Goal: Task Accomplishment & Management: Complete application form

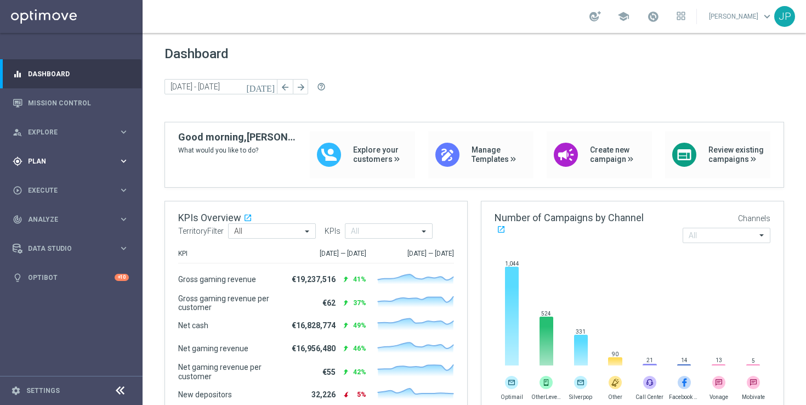
click at [104, 157] on div "gps_fixed Plan" at bounding box center [66, 161] width 106 height 10
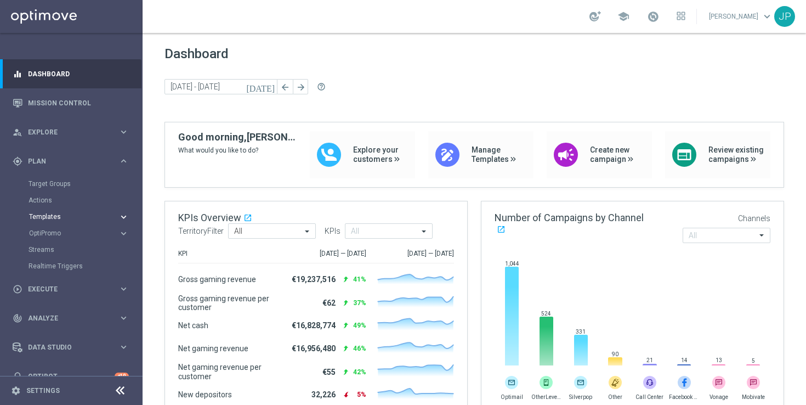
click at [59, 220] on button "Templates keyboard_arrow_right" at bounding box center [79, 216] width 101 height 9
click at [58, 233] on link "Optimail" at bounding box center [74, 233] width 80 height 9
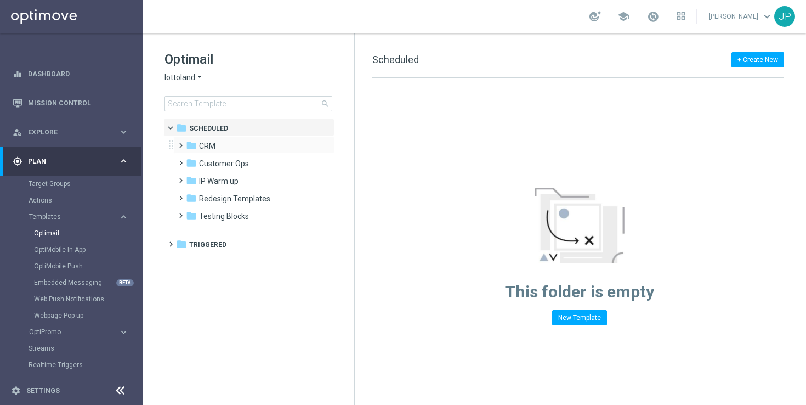
click at [181, 143] on span at bounding box center [178, 140] width 5 height 4
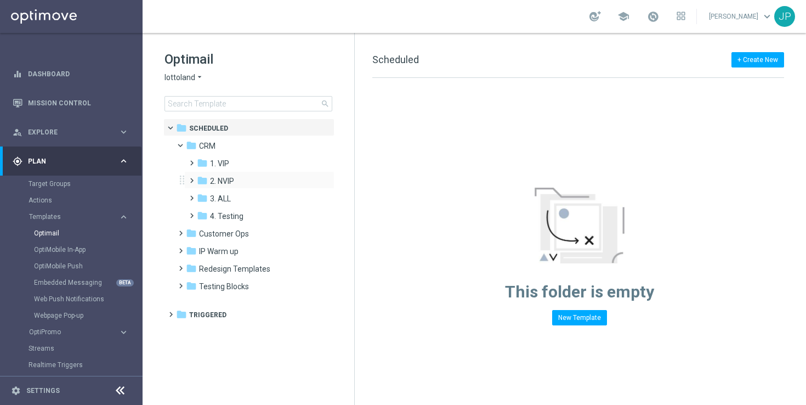
click at [191, 178] on span at bounding box center [189, 175] width 5 height 4
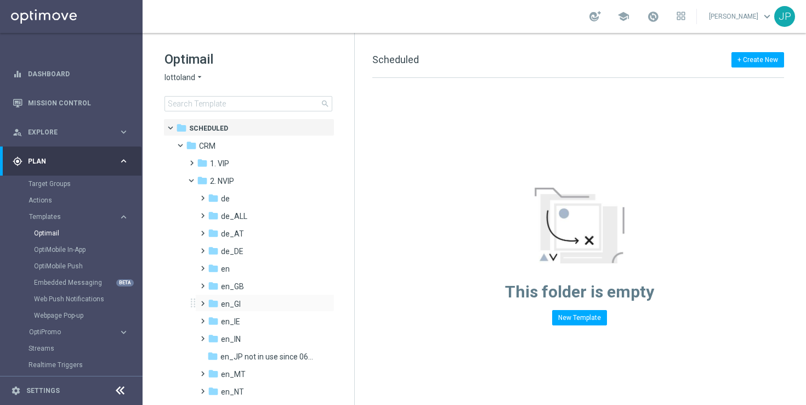
scroll to position [56, 0]
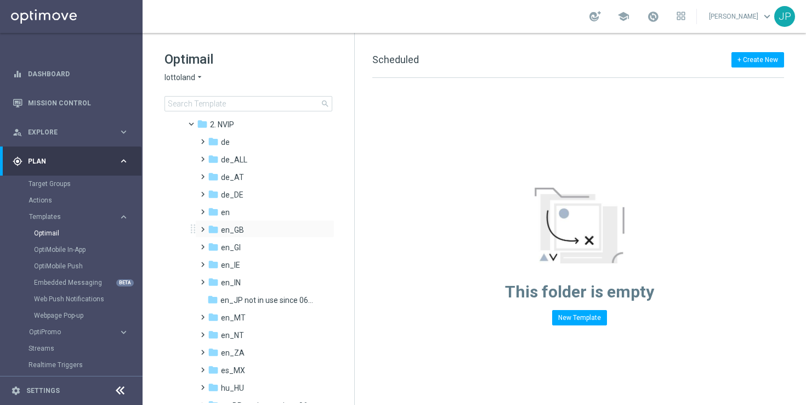
click at [203, 226] on span at bounding box center [200, 224] width 5 height 4
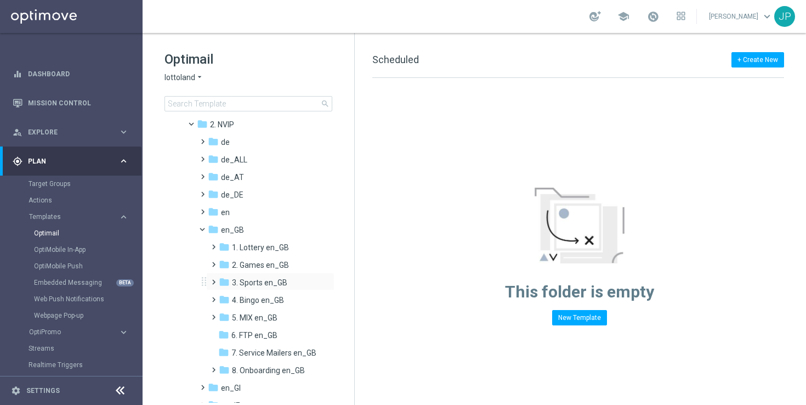
click at [212, 279] on span at bounding box center [211, 277] width 5 height 4
click at [273, 317] on span "TAC SP en_GB" at bounding box center [267, 318] width 51 height 10
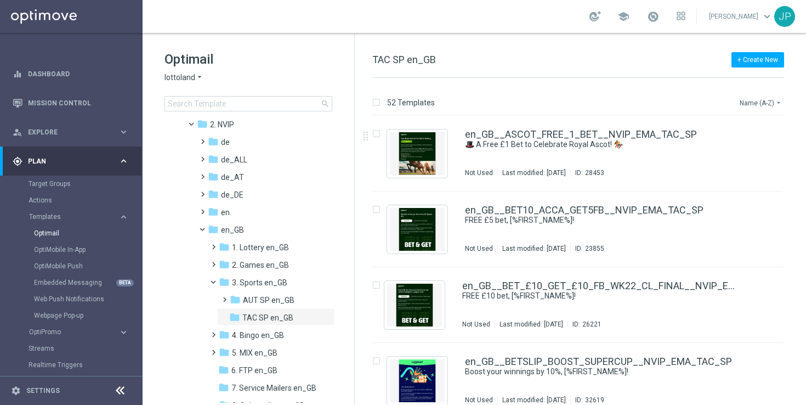
click at [773, 108] on button "Name (A-Z) arrow_drop_down" at bounding box center [762, 102] width 46 height 13
click at [764, 146] on div "Date Modified (Newest)" at bounding box center [740, 151] width 88 height 15
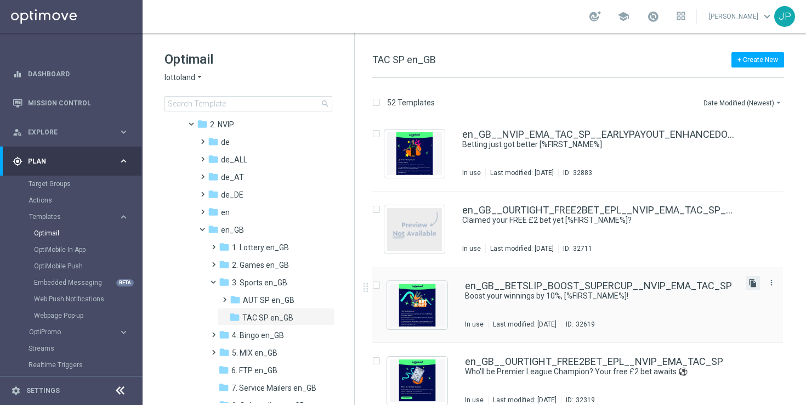
click at [750, 285] on icon "file_copy" at bounding box center [753, 283] width 9 height 9
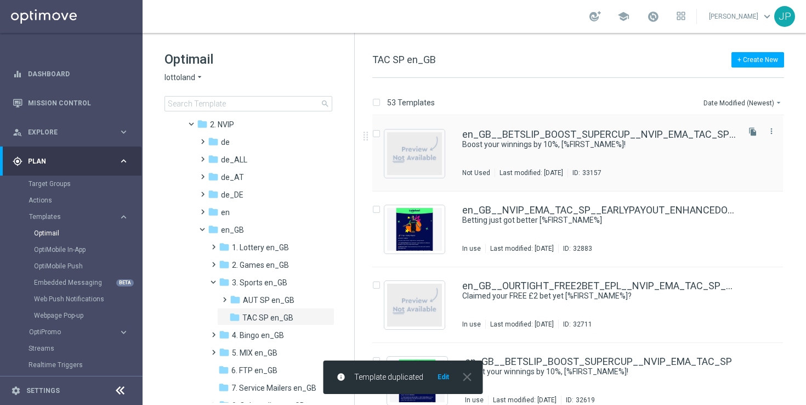
click at [686, 156] on div "en_GB__BETSLIP_BOOST_SUPERCUP__NVIP_EMA_TAC_SP(1) Boost your winnings by 10%, […" at bounding box center [599, 153] width 275 height 48
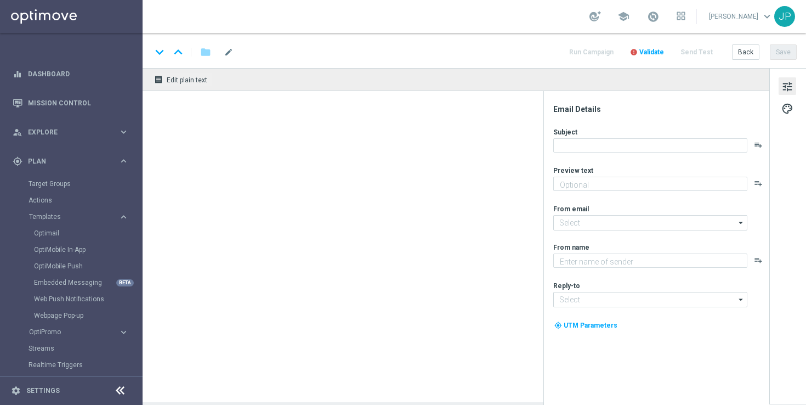
type textarea "Win EVEN MORE when you bet on the UEFA Super Cup with a BETSLIP BOOST."
type textarea "Lottoland"
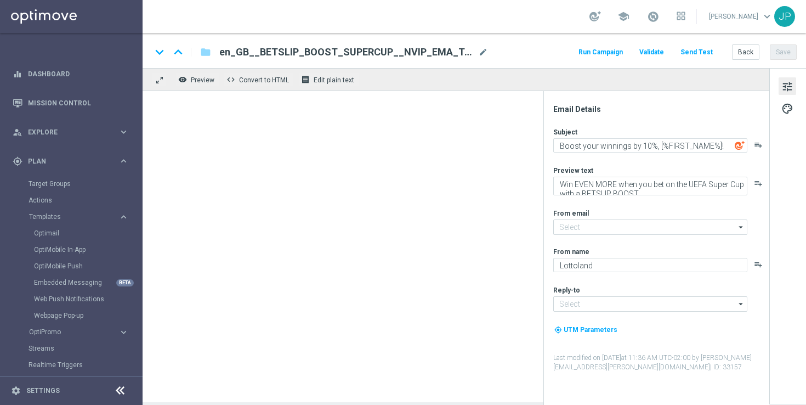
type input "mail@crm.lottoland.com"
type input "support@lottoland.co.uk"
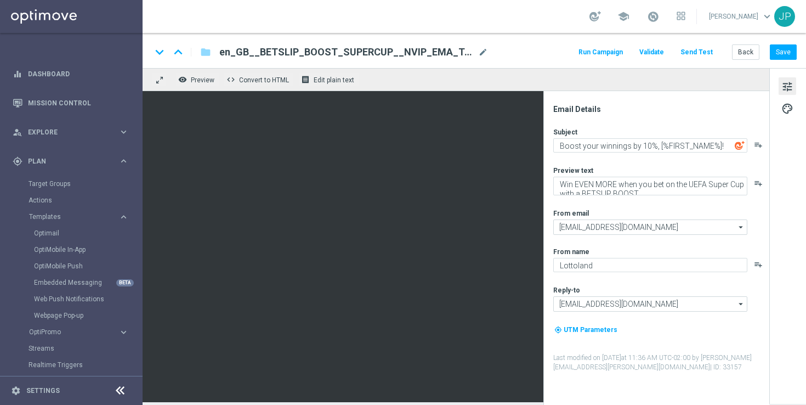
click at [450, 46] on span "en_GB__BETSLIP_BOOST_SUPERCUP__NVIP_EMA_TAC_SP(1)" at bounding box center [346, 52] width 254 height 13
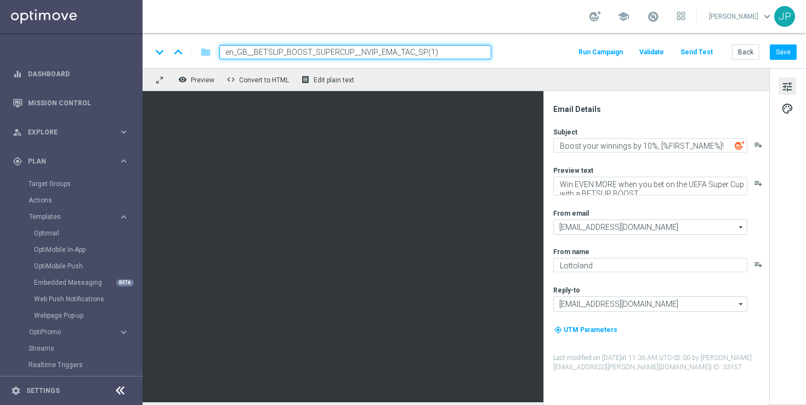
click at [468, 49] on input "en_GB__BETSLIP_BOOST_SUPERCUP__NVIP_EMA_TAC_SP(1)" at bounding box center [355, 52] width 272 height 14
paste input "NVIP_EMA_TAC_SP__STAKE10_GET5FB_WK34"
type input "en_GB__NVIP_EMA_TAC_SP__STAKE10_GET5FB_WK34"
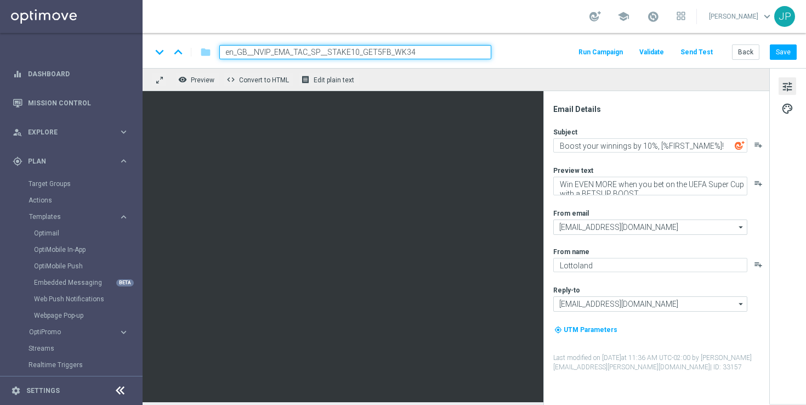
click at [512, 55] on div "keyboard_arrow_down keyboard_arrow_up folder en_GB__NVIP_EMA_TAC_SP__STAKE10_GE…" at bounding box center [473, 52] width 645 height 14
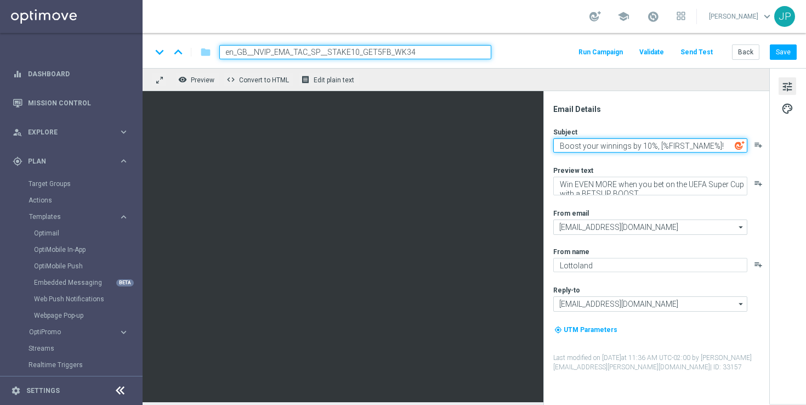
click at [623, 145] on textarea "Boost your winnings by 10%, [%FIRST_NAME%]!" at bounding box center [650, 145] width 194 height 14
paste textarea "Your FREE £5 in-play bet is waiting!"
type textarea "Your FREE £5 in-play bet is waiting!"
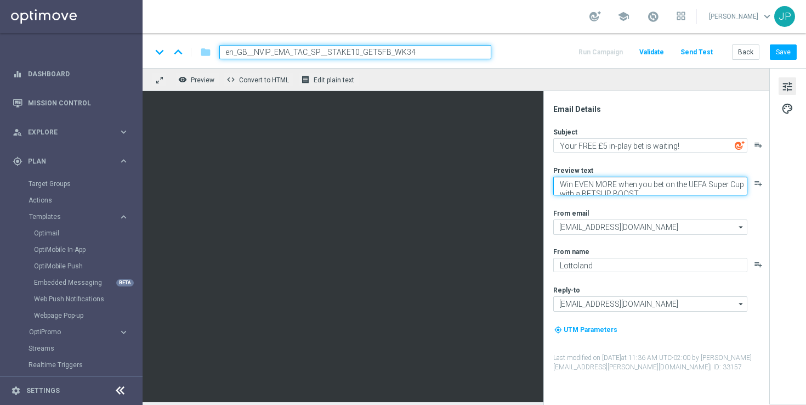
click at [588, 182] on textarea "Win EVEN MORE when you bet on the UEFA Super Cup with a BETSLIP BOOST." at bounding box center [650, 186] width 194 height 19
paste textarea "The Premier League is back! Stake just £10 on any pre-match market to claim you…"
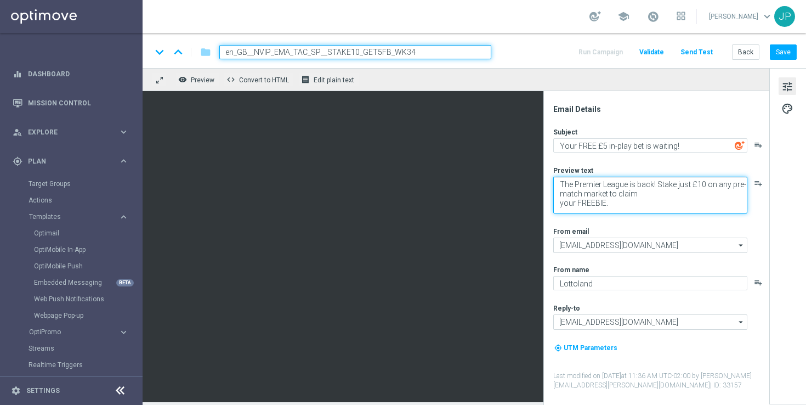
scroll to position [4, 0]
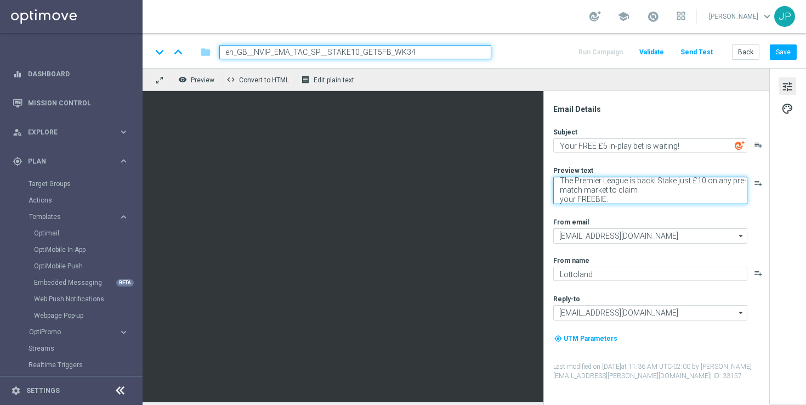
click at [559, 200] on textarea "The Premier League is back! Stake just £10 on any pre-match market to claim you…" at bounding box center [650, 190] width 194 height 27
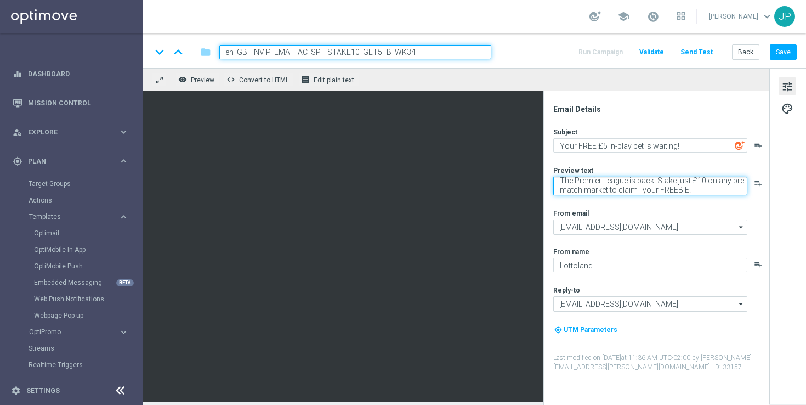
scroll to position [3, 0]
type textarea "The Premier League is back! Stake just £10 on any pre-match market to claim you…"
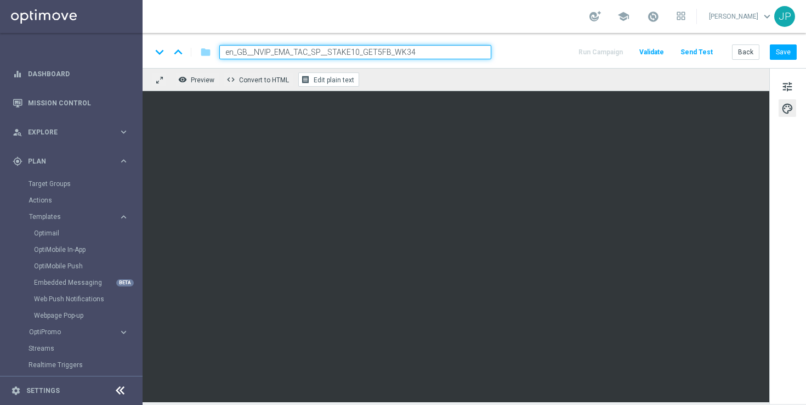
click at [321, 78] on span "Edit plain text" at bounding box center [334, 80] width 41 height 8
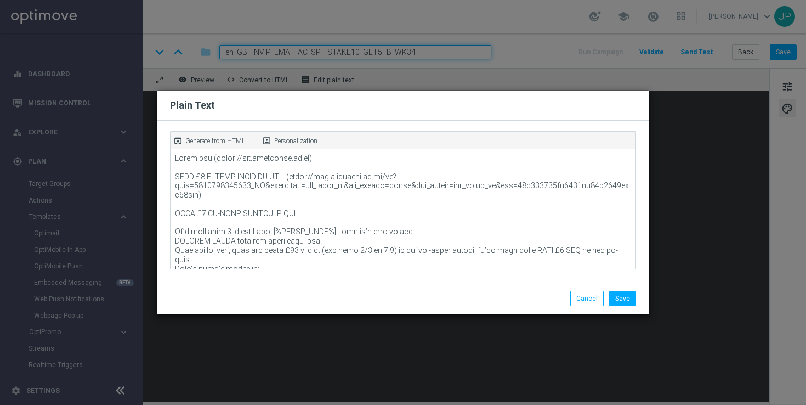
click at [222, 140] on p "Generate from HTML" at bounding box center [215, 141] width 60 height 10
click at [631, 294] on button "Save" at bounding box center [622, 298] width 27 height 15
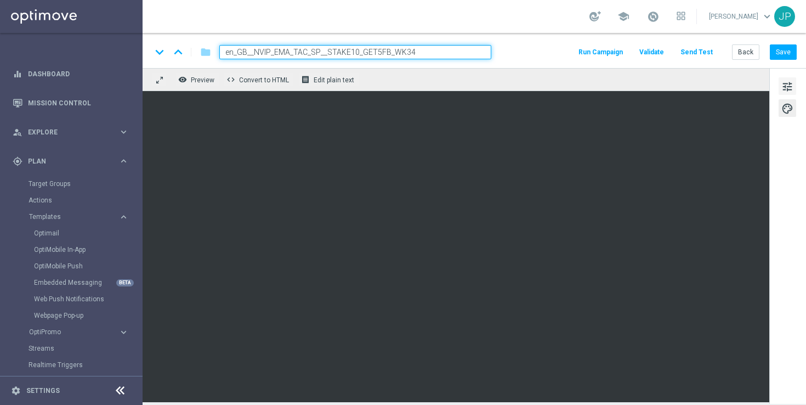
click at [789, 78] on button "tune" at bounding box center [788, 86] width 18 height 18
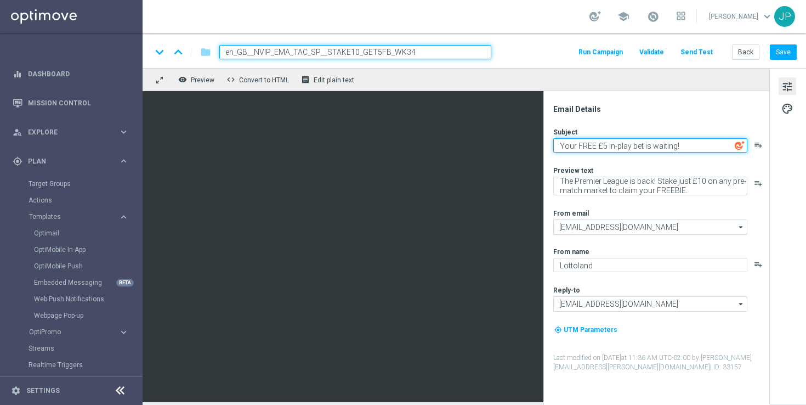
click at [701, 148] on textarea "Your FREE £5 in-play bet is waiting!" at bounding box center [650, 145] width 194 height 14
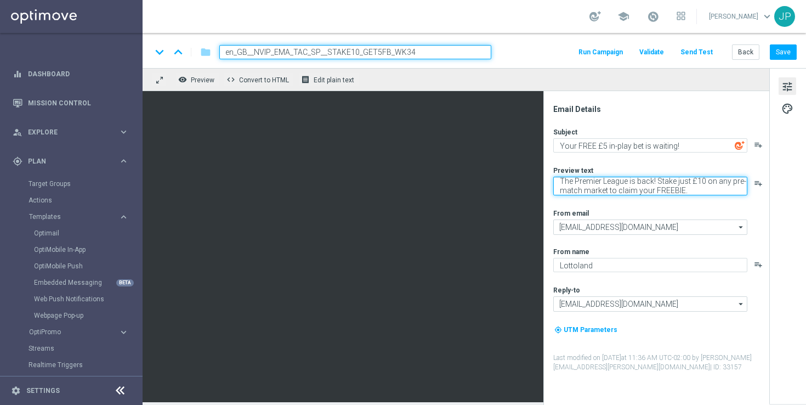
click at [693, 186] on textarea "The Premier League is back! Stake just £10 on any pre-match market to claim you…" at bounding box center [650, 186] width 194 height 19
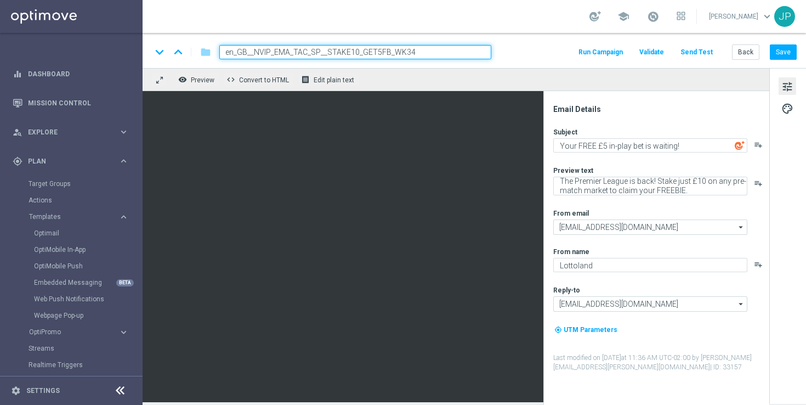
click at [795, 212] on div "tune palette" at bounding box center [787, 236] width 37 height 336
click at [781, 51] on button "Save" at bounding box center [783, 51] width 27 height 15
click at [706, 55] on button "Send Test" at bounding box center [697, 52] width 36 height 15
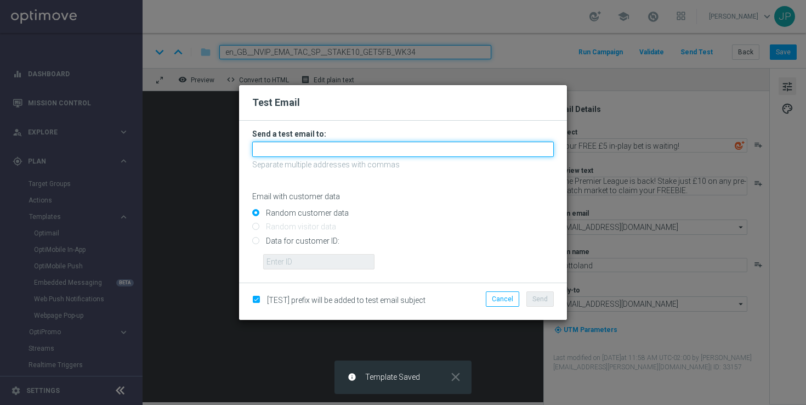
click at [419, 149] on input "text" at bounding box center [403, 148] width 302 height 15
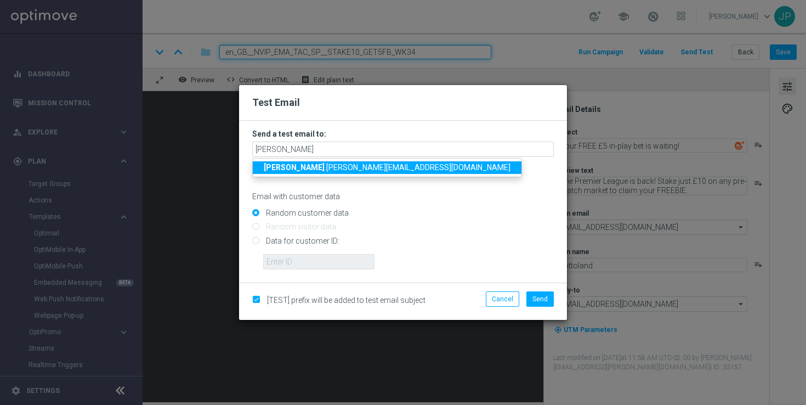
click at [326, 165] on span "ricky .hubbard@lottoland.com" at bounding box center [387, 167] width 247 height 9
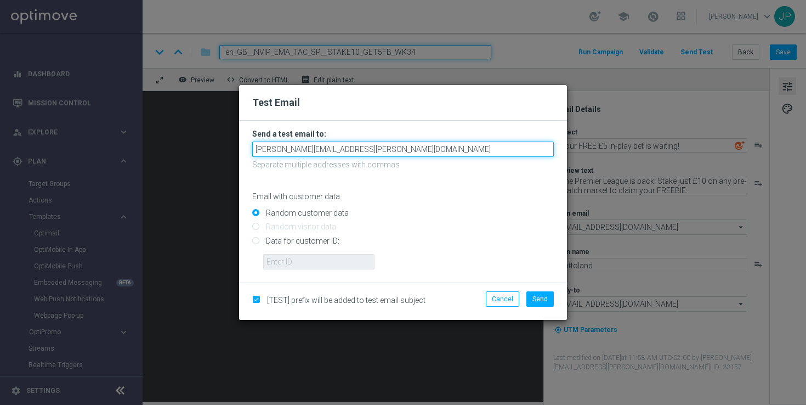
click at [399, 155] on input "ricky.hubbard@lottoland.com" at bounding box center [403, 148] width 302 height 15
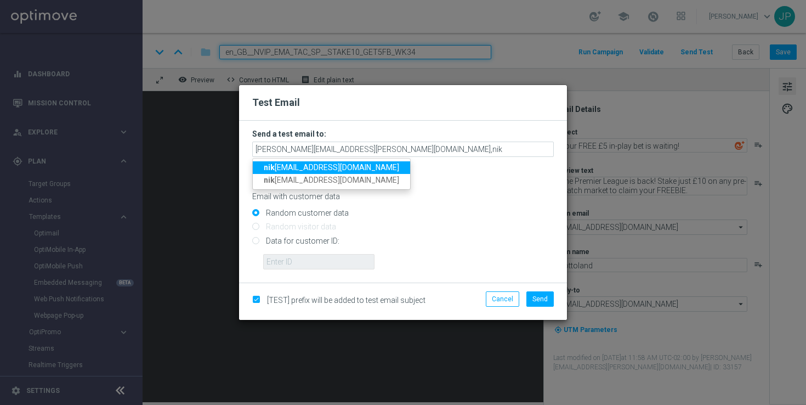
click at [312, 167] on span "nik ola.misotova@lottoland.com" at bounding box center [331, 167] width 135 height 9
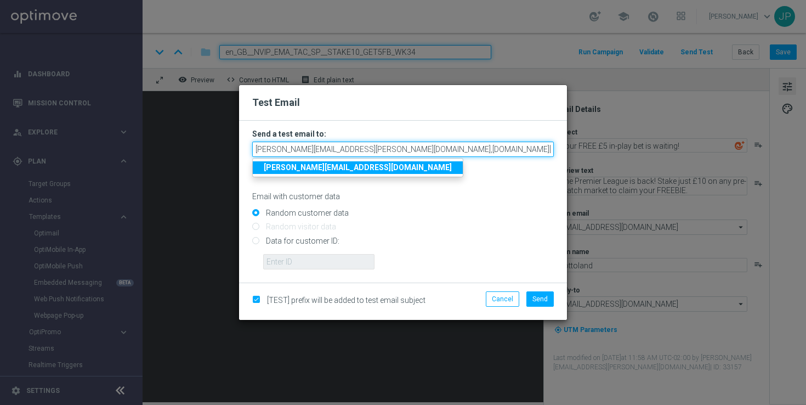
click at [484, 156] on input "ricky.hubbard@lottoland.com,nikola.misotova@lottoland.com" at bounding box center [403, 148] width 302 height 15
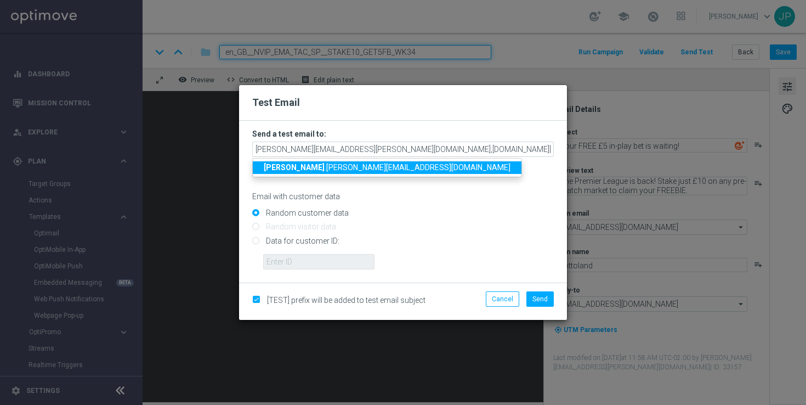
click at [280, 167] on strong "james" at bounding box center [294, 167] width 61 height 9
type input "ricky.hubbard@lottoland.com,nikola.misotova@lottoland.com,james.parr@lottoland.…"
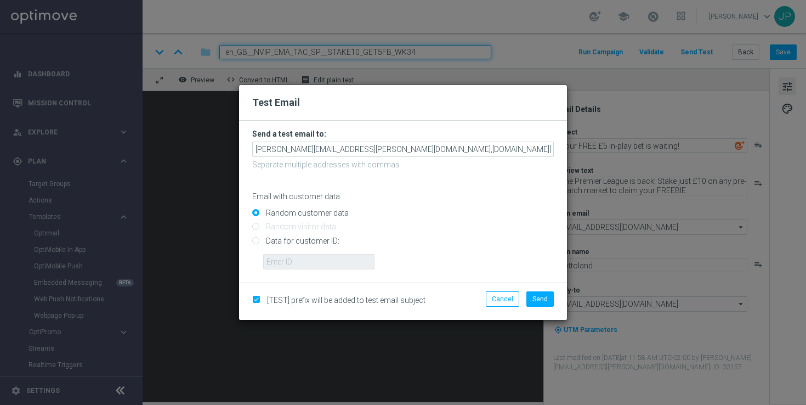
click at [288, 241] on input "Data for customer ID:" at bounding box center [403, 244] width 302 height 15
radio input "true"
click at [337, 267] on input "text" at bounding box center [318, 261] width 111 height 15
paste input "223901476"
type input "223901476"
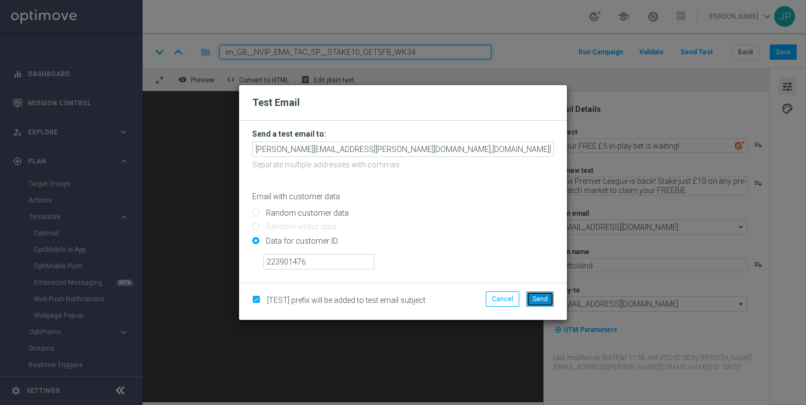
click at [543, 300] on span "Send" at bounding box center [540, 299] width 15 height 8
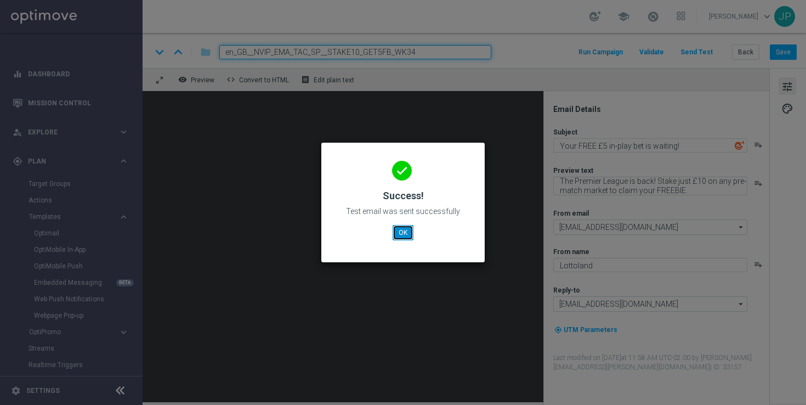
click at [399, 236] on button "OK" at bounding box center [403, 232] width 21 height 15
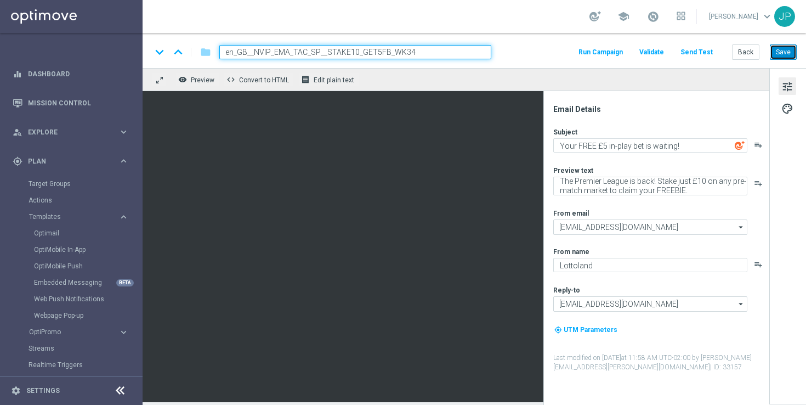
click at [779, 54] on button "Save" at bounding box center [783, 51] width 27 height 15
click at [743, 53] on button "Back" at bounding box center [745, 51] width 27 height 15
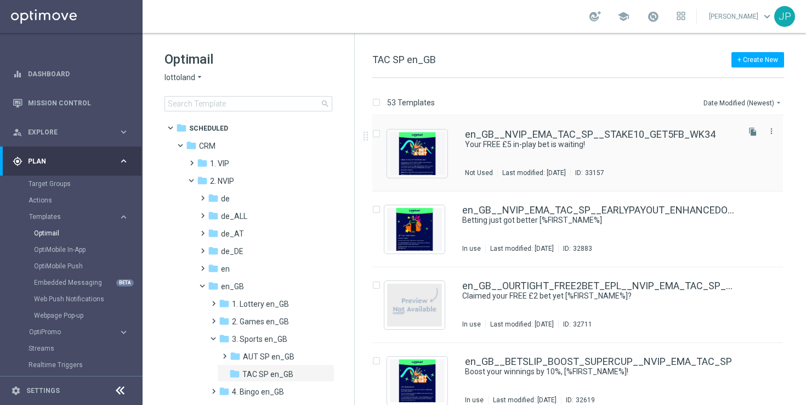
click at [694, 156] on div "en_GB__NVIP_EMA_TAC_SP__STAKE10_GET5FB_WK34 Your FREE £5 in-play bet is waiting…" at bounding box center [601, 153] width 272 height 48
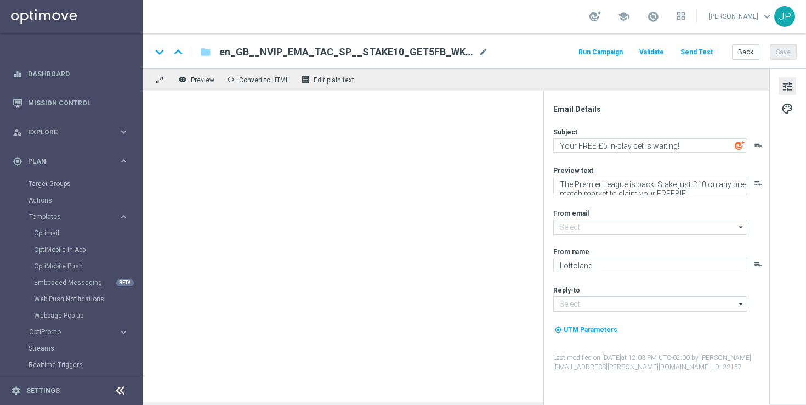
type input "mail@crm.lottoland.com"
type input "support@lottoland.co.uk"
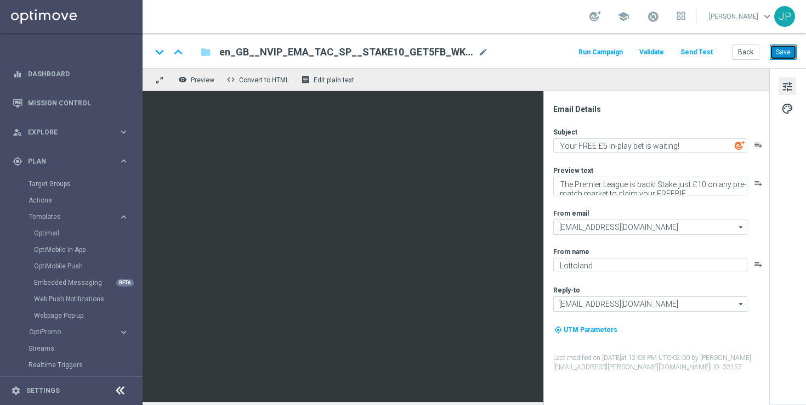
click at [790, 55] on button "Save" at bounding box center [783, 51] width 27 height 15
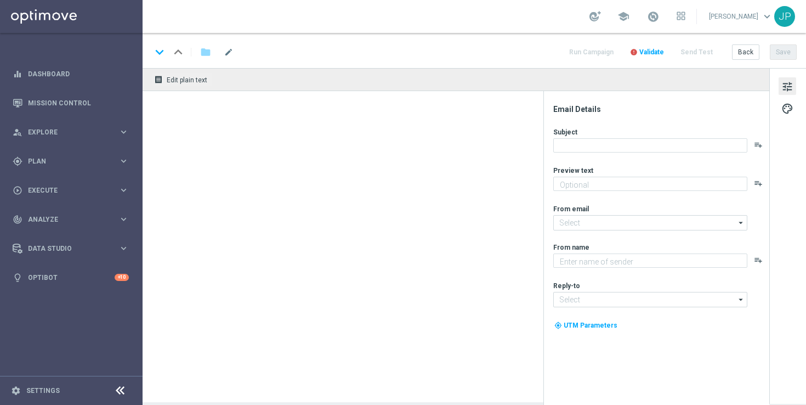
type textarea "72 hours to claim your Bounty..."
type textarea "Lottoland"
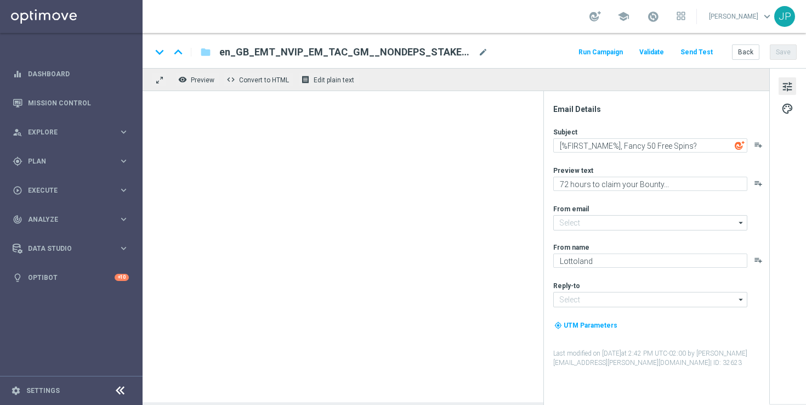
type input "[EMAIL_ADDRESS][DOMAIN_NAME]"
type input "support@lottoland.co.uk"
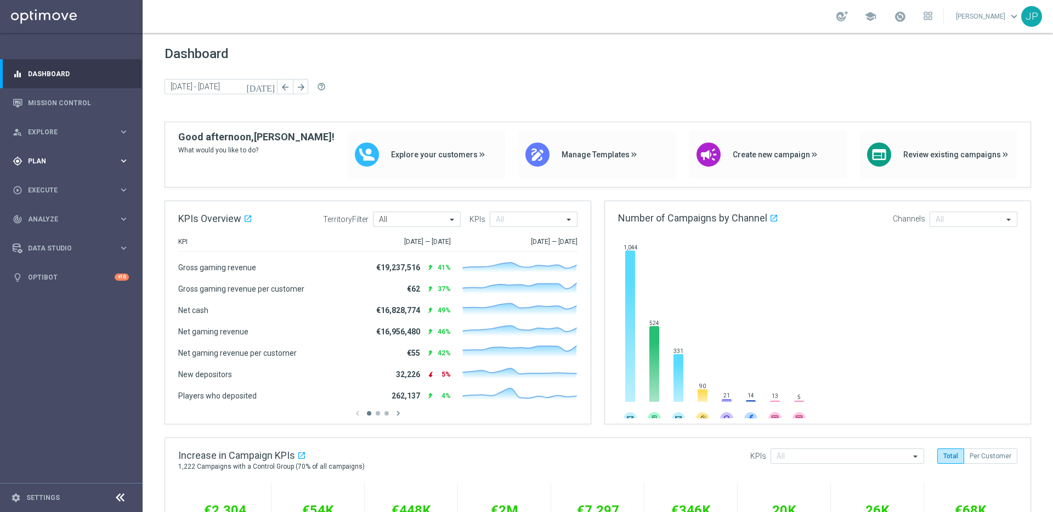
click at [93, 156] on div "gps_fixed Plan" at bounding box center [66, 161] width 106 height 10
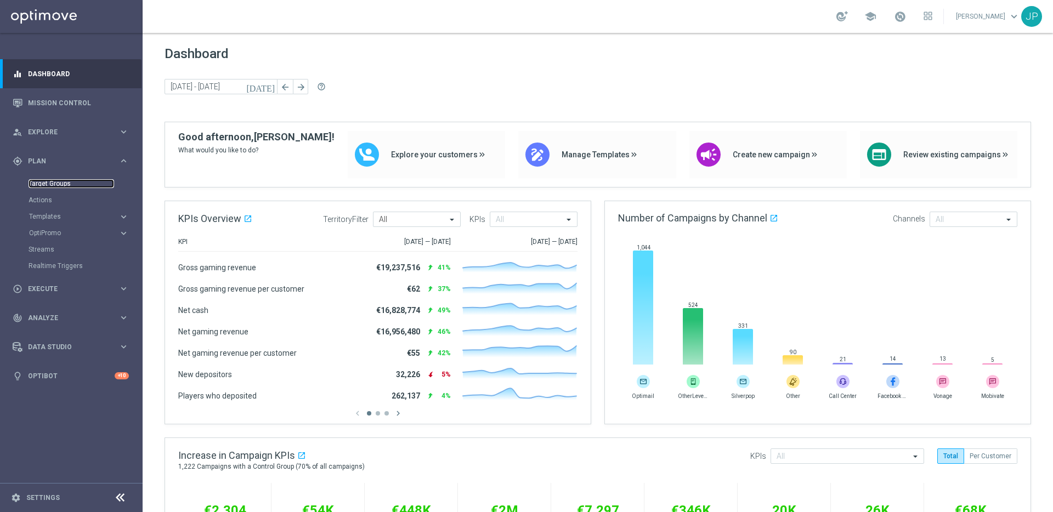
click at [80, 180] on link "Target Groups" at bounding box center [72, 183] width 86 height 9
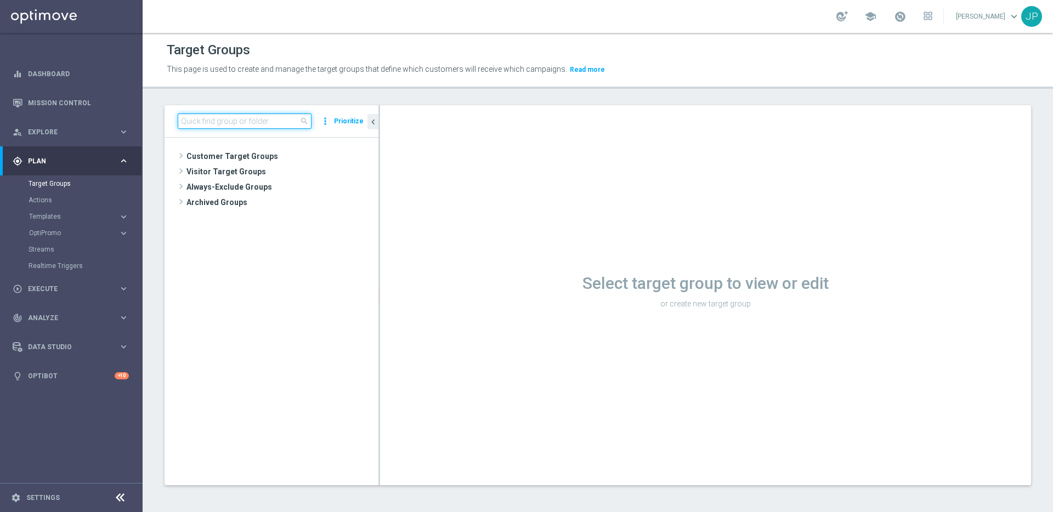
click at [224, 117] on input at bounding box center [245, 121] width 134 height 15
paste input "UK_CASINO_EMAIL | Games React Follow Up | Non Deps after 7 days"
type input "UK_CASINO_EMAIL | Games React Follow Up | Non Deps after 7 days"
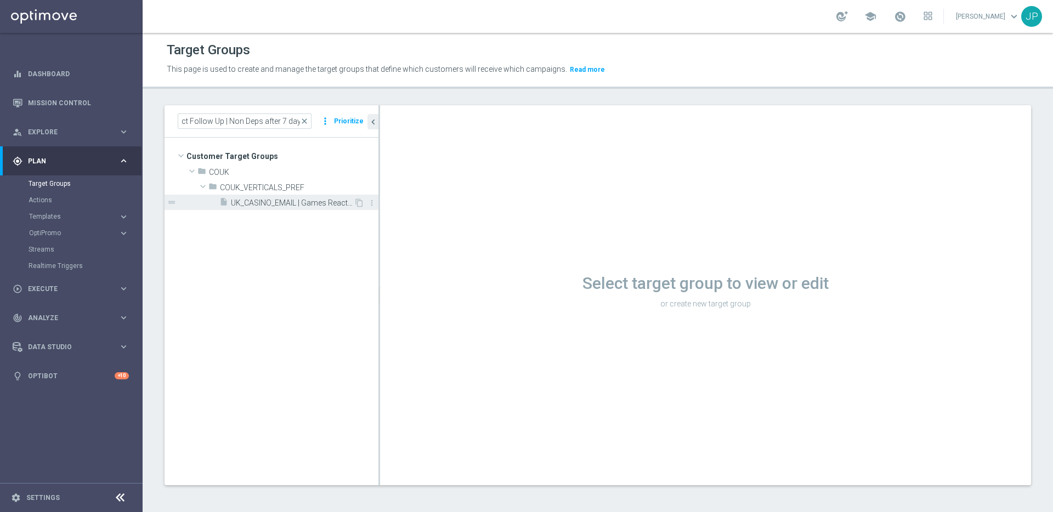
click at [294, 204] on span "UK_CASINO_EMAIL | Games React Follow Up | Non Deps after 7 days" at bounding box center [292, 203] width 123 height 9
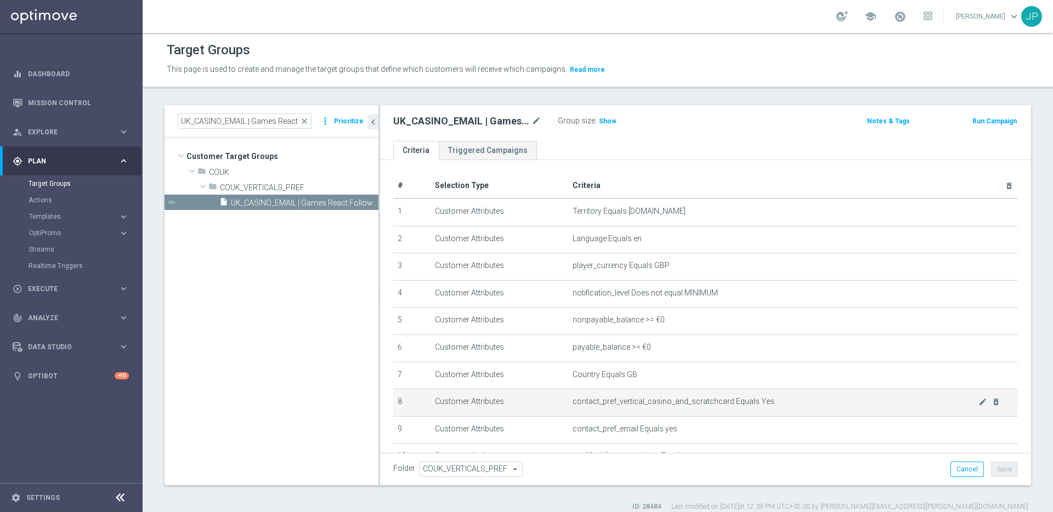
scroll to position [151, 0]
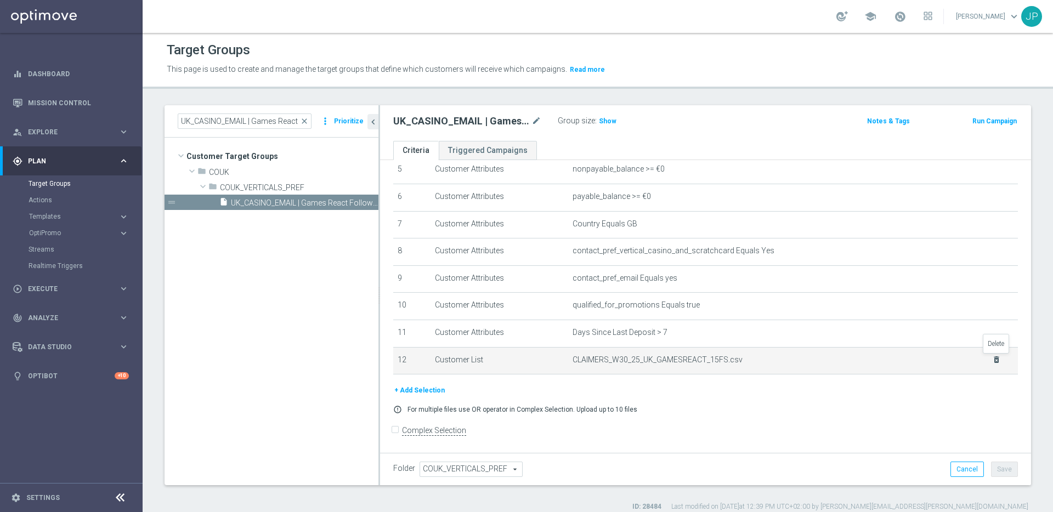
click at [998, 361] on icon "delete_forever" at bounding box center [996, 359] width 9 height 9
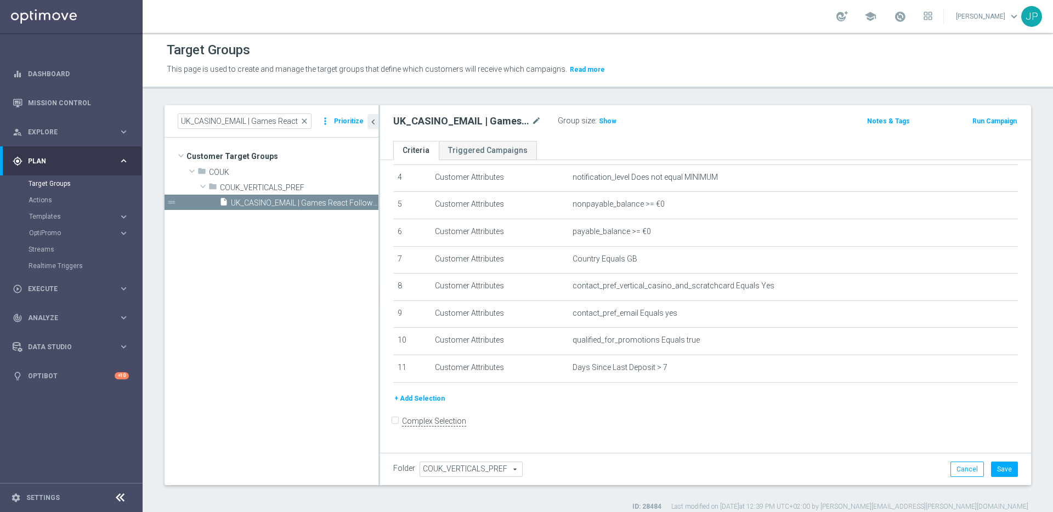
scroll to position [107, 0]
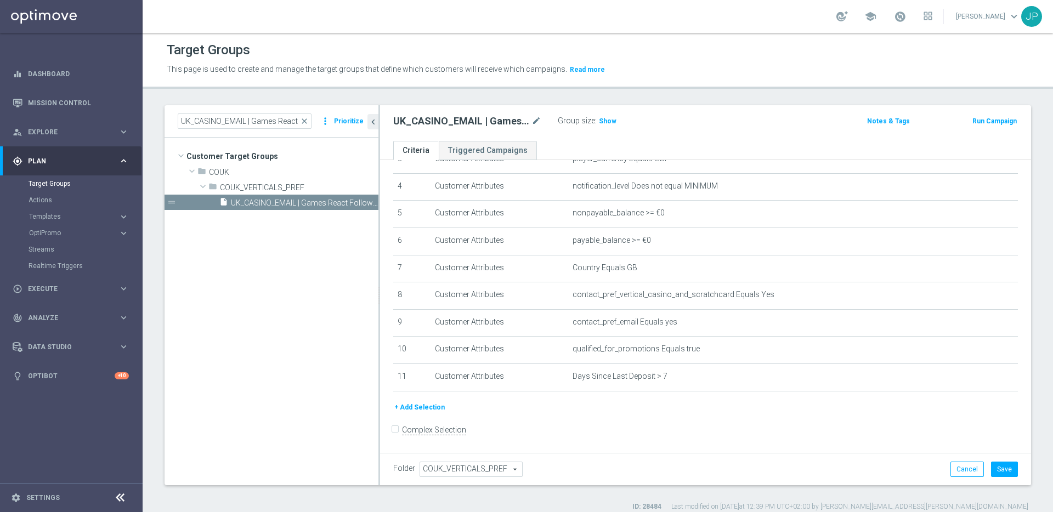
click at [432, 408] on button "+ Add Selection" at bounding box center [419, 407] width 53 height 12
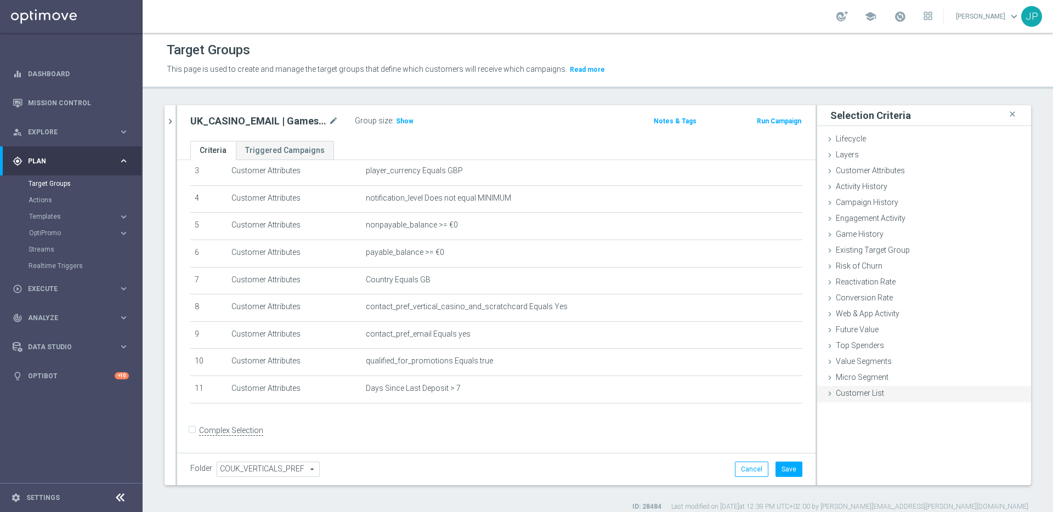
click at [829, 391] on icon at bounding box center [829, 393] width 9 height 9
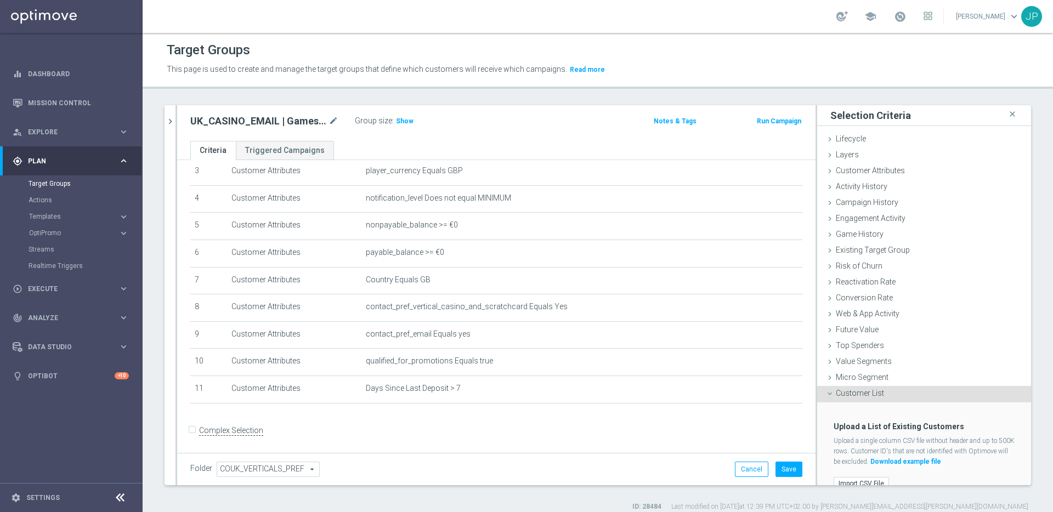
scroll to position [17, 0]
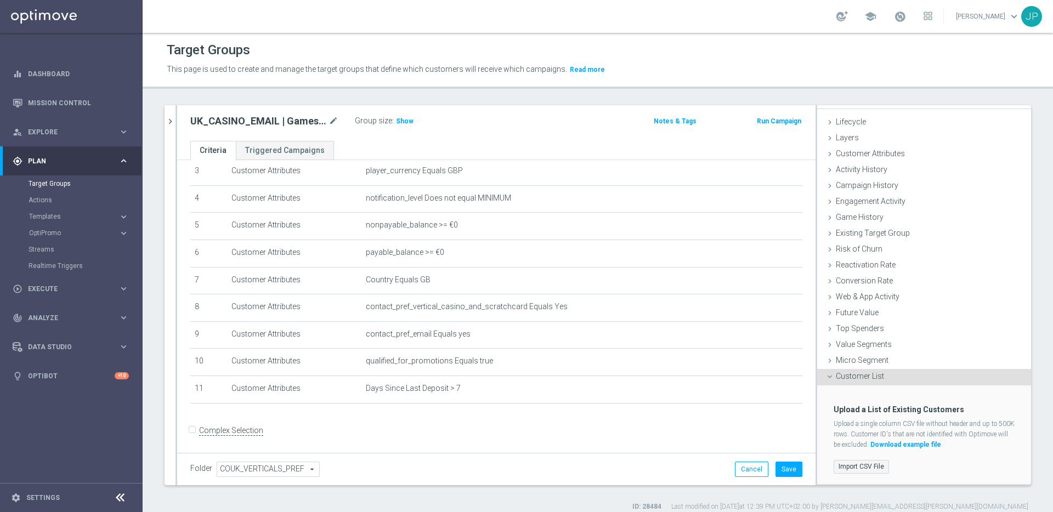
click at [865, 470] on label "Import CSV File" at bounding box center [861, 467] width 55 height 14
click at [0, 0] on input "Import CSV File" at bounding box center [0, 0] width 0 height 0
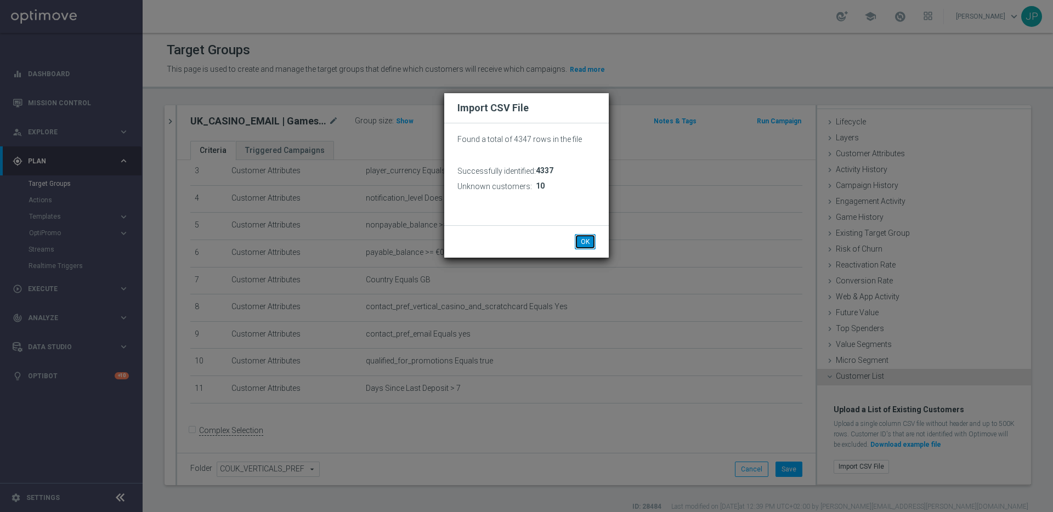
click at [583, 240] on button "OK" at bounding box center [585, 241] width 21 height 15
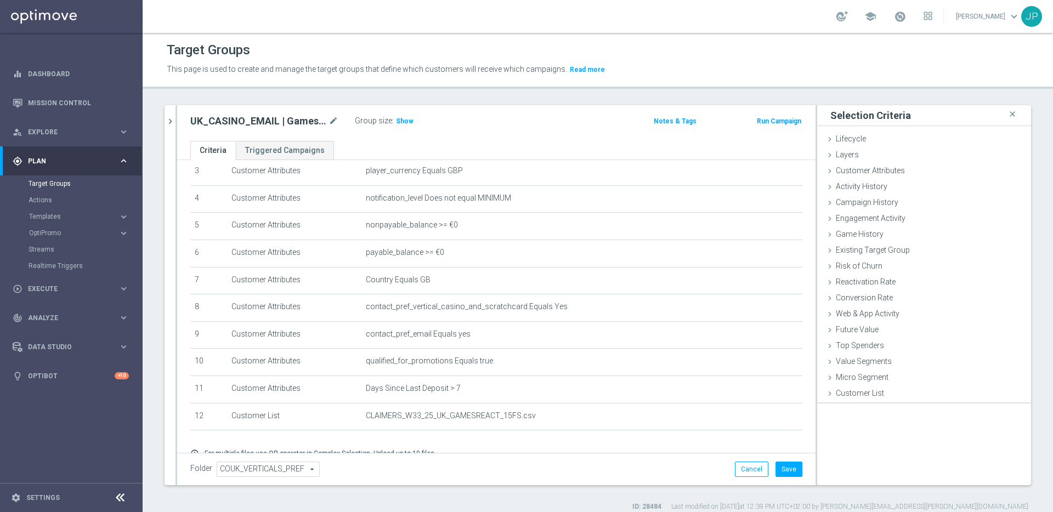
scroll to position [0, 0]
click at [796, 471] on button "Save" at bounding box center [788, 469] width 27 height 15
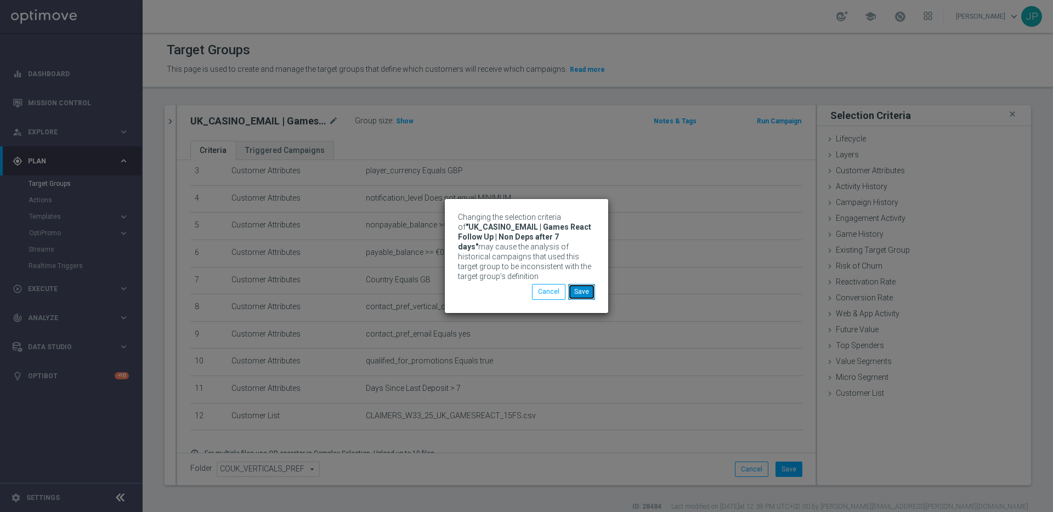
click at [580, 293] on button "Save" at bounding box center [581, 291] width 27 height 15
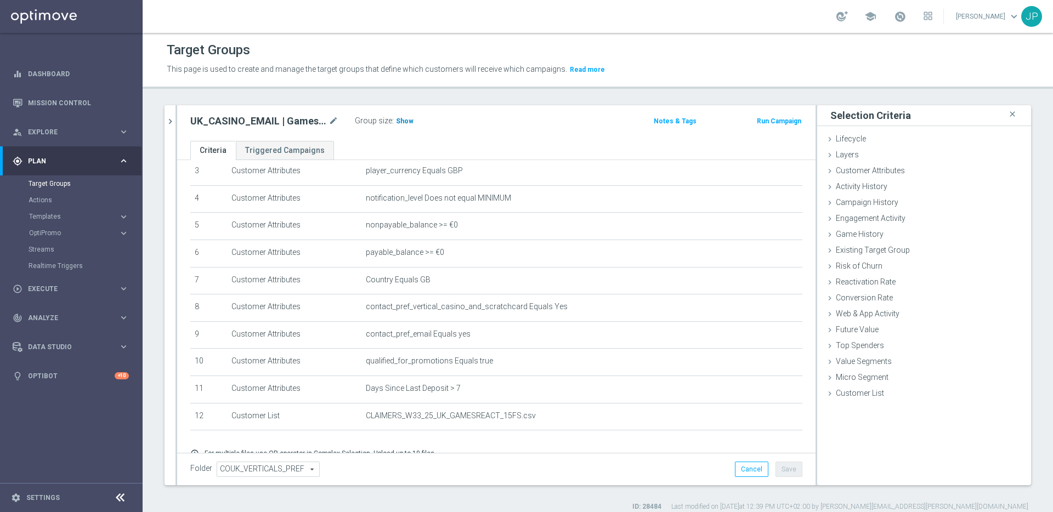
click at [405, 120] on span "Show" at bounding box center [405, 121] width 18 height 8
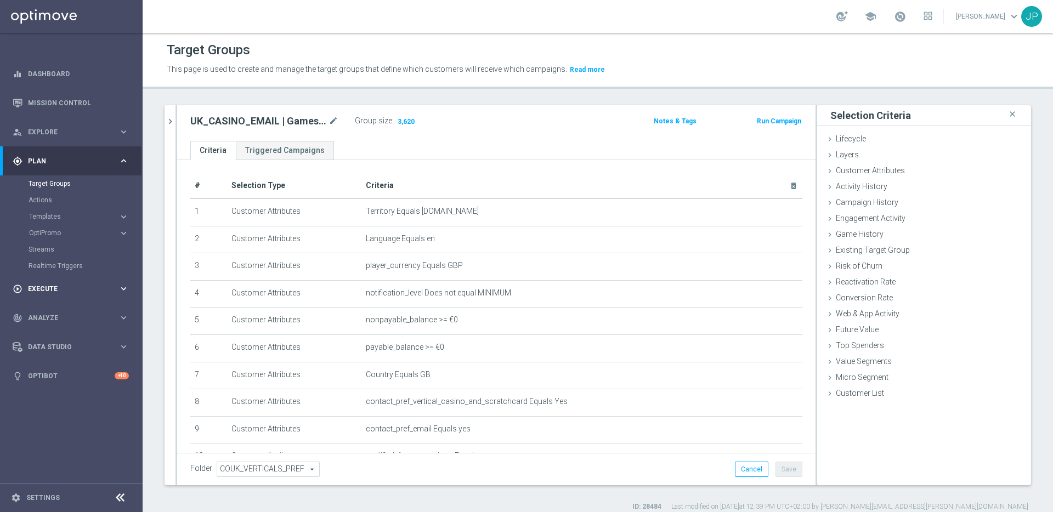
click at [68, 286] on span "Execute" at bounding box center [73, 289] width 90 height 7
click at [56, 210] on link "Campaign Builder" at bounding box center [72, 212] width 86 height 9
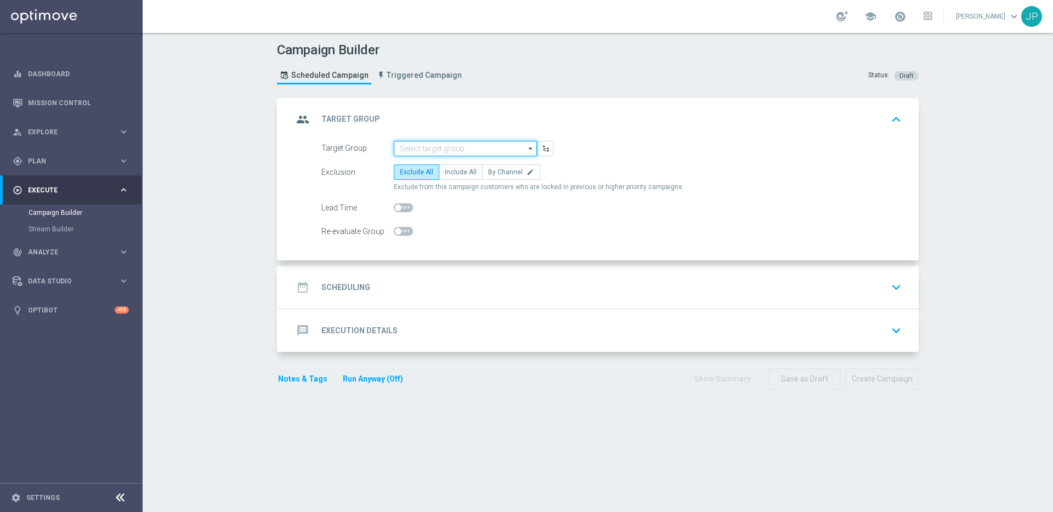
click at [438, 148] on input at bounding box center [465, 148] width 143 height 15
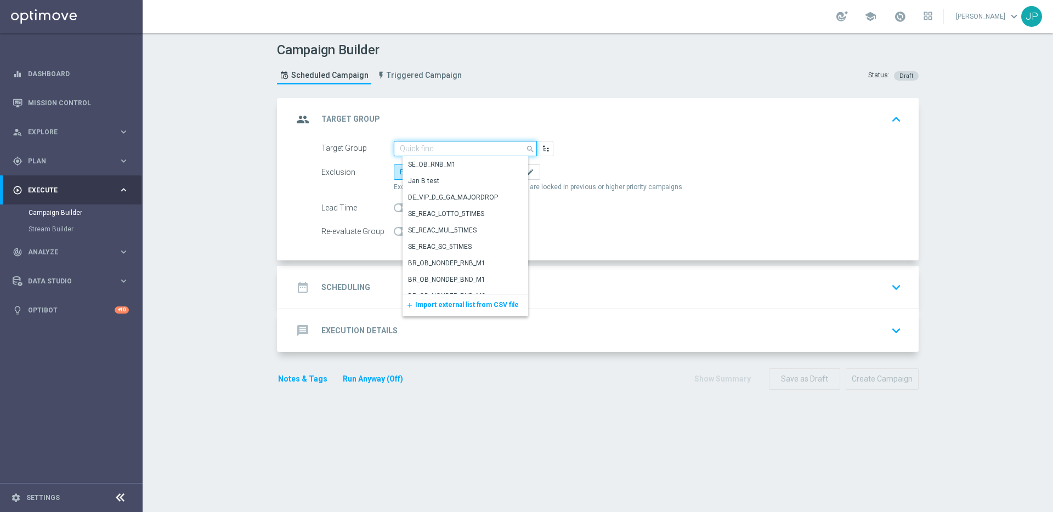
paste input "UK_CASINO_EMAIL | Games React Follow Up | Non Deps after 7 days"
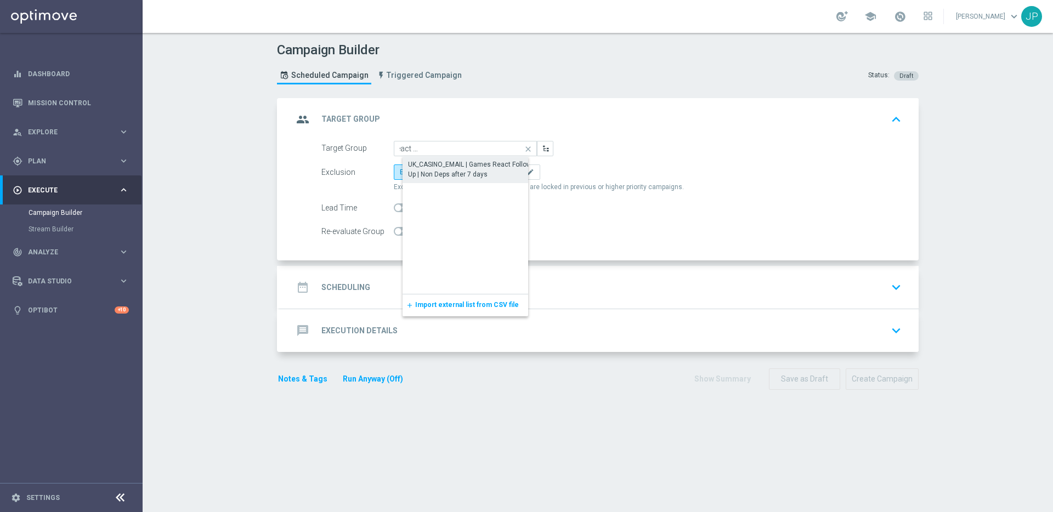
drag, startPoint x: 447, startPoint y: 174, endPoint x: 455, endPoint y: 178, distance: 8.4
click at [447, 174] on div "UK_CASINO_EMAIL | Games React Follow Up | Non Deps after 7 days" at bounding box center [474, 170] width 132 height 20
type input "UK_CASINO_EMAIL | Games React Follow Up | Non Deps after 7 days"
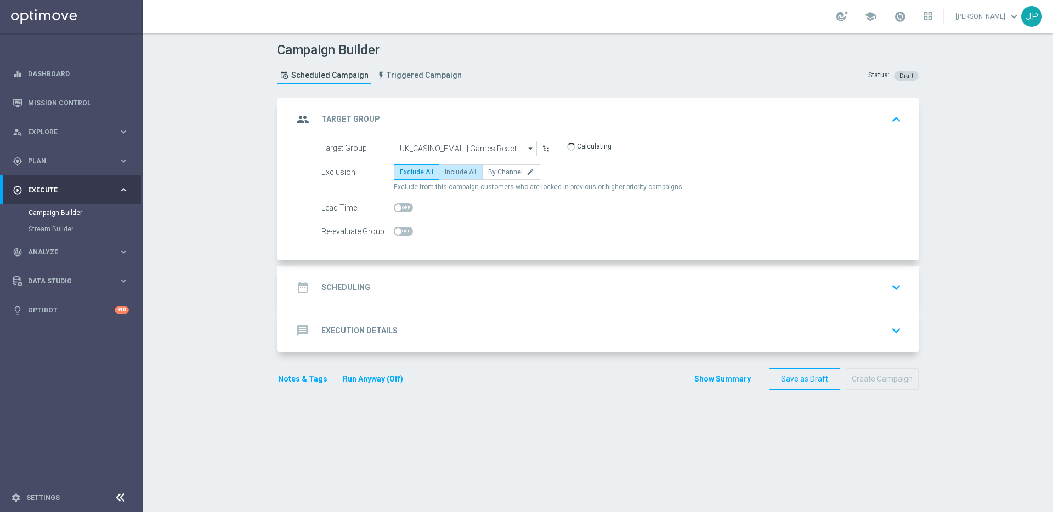
click at [466, 173] on span "Include All" at bounding box center [461, 172] width 32 height 8
click at [452, 173] on input "Include All" at bounding box center [448, 174] width 7 height 7
radio input "true"
click at [481, 288] on div "date_range Scheduling keyboard_arrow_down" at bounding box center [599, 287] width 613 height 21
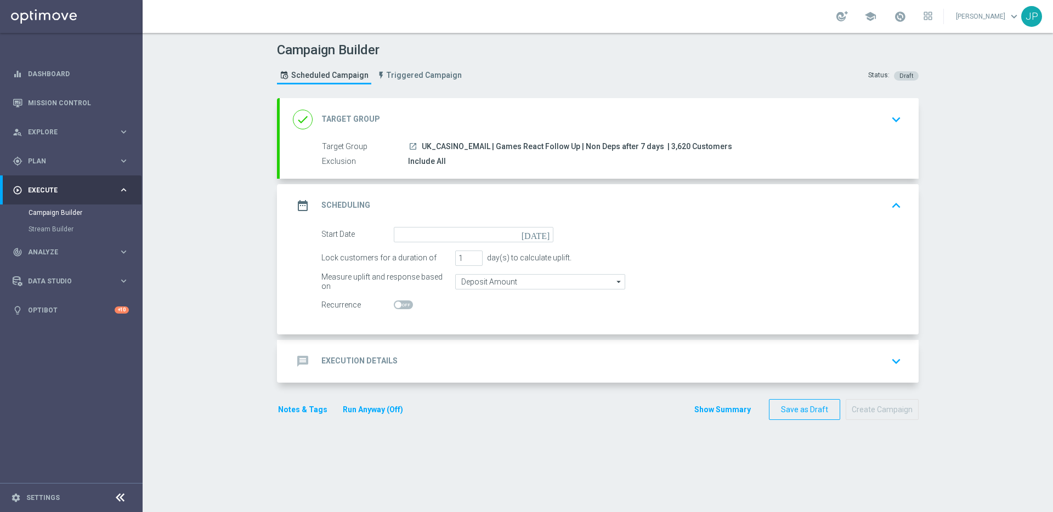
click at [547, 237] on icon "[DATE]" at bounding box center [538, 233] width 32 height 12
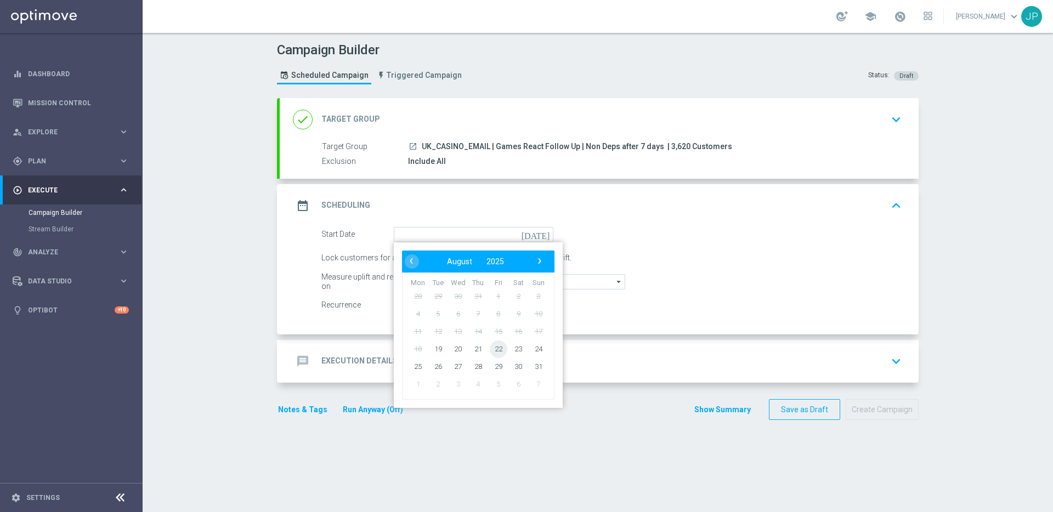
click at [501, 349] on span "22" at bounding box center [499, 349] width 18 height 18
type input "[DATE]"
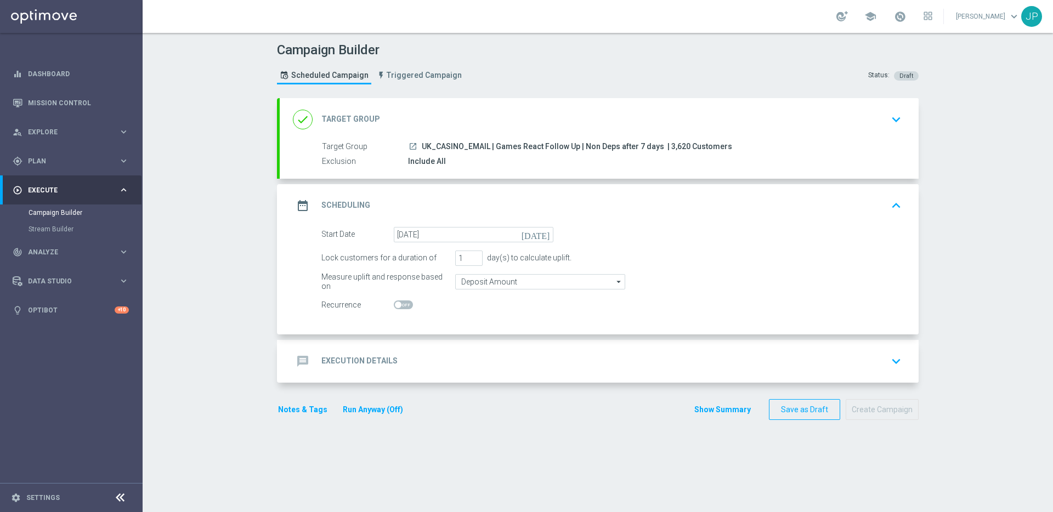
click at [894, 362] on icon "keyboard_arrow_down" at bounding box center [896, 361] width 16 height 16
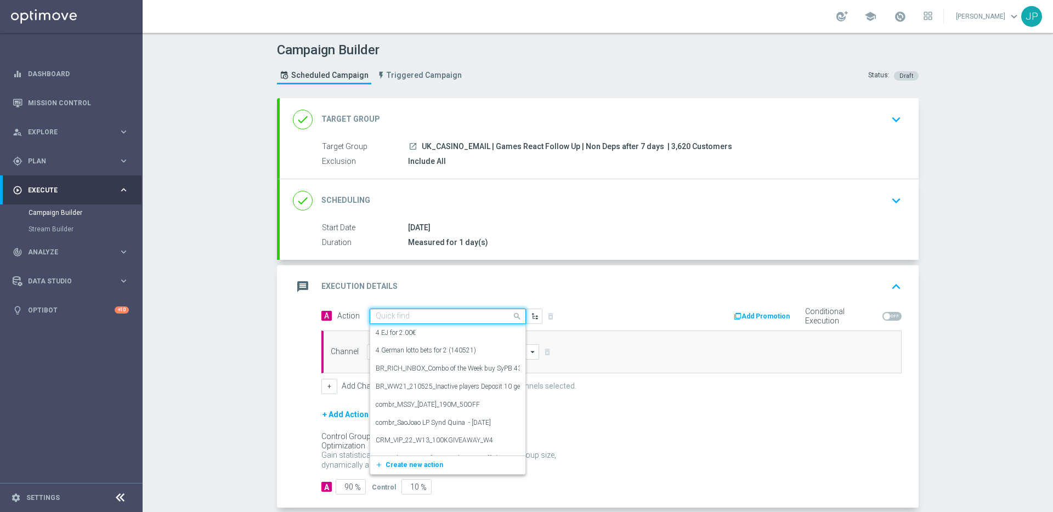
click at [465, 318] on input "text" at bounding box center [437, 316] width 122 height 9
paste input "en_GB_NVIP_TAC_GM__NONDEPS_STAKE20GET50_250815"
type input "en_GB_NVIP_TAC_GM__NONDEPS_STAKE20GET50_250815"
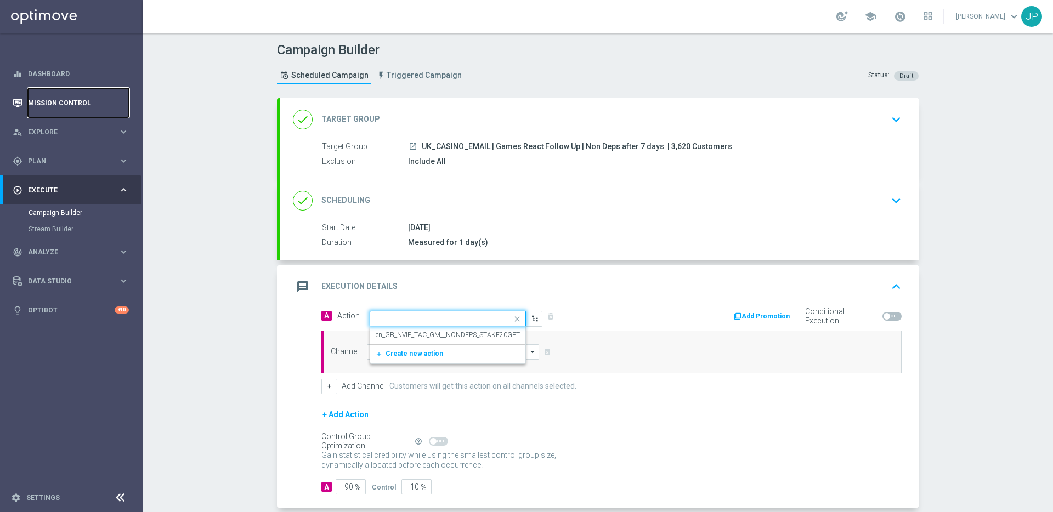
click at [76, 93] on link "Mission Control" at bounding box center [78, 102] width 101 height 29
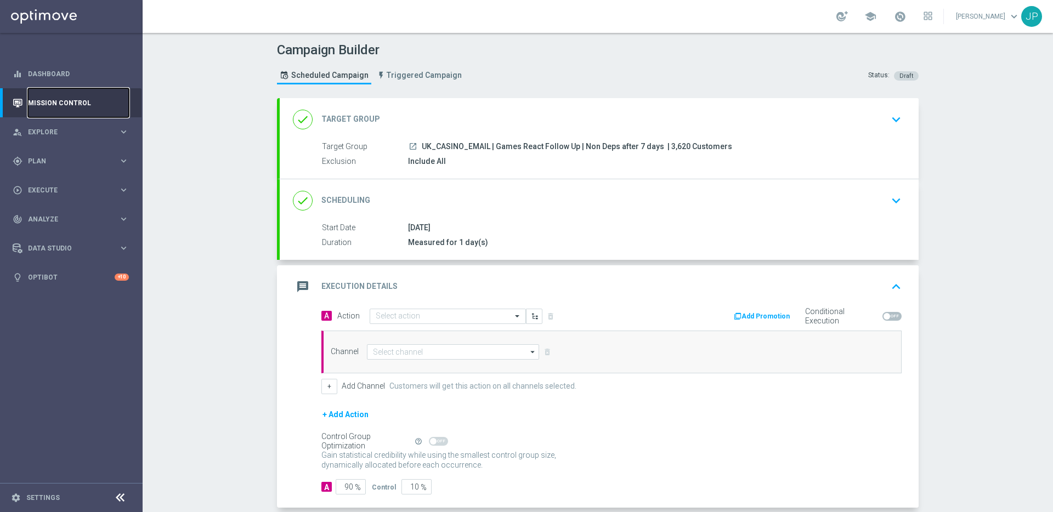
scroll to position [0, 0]
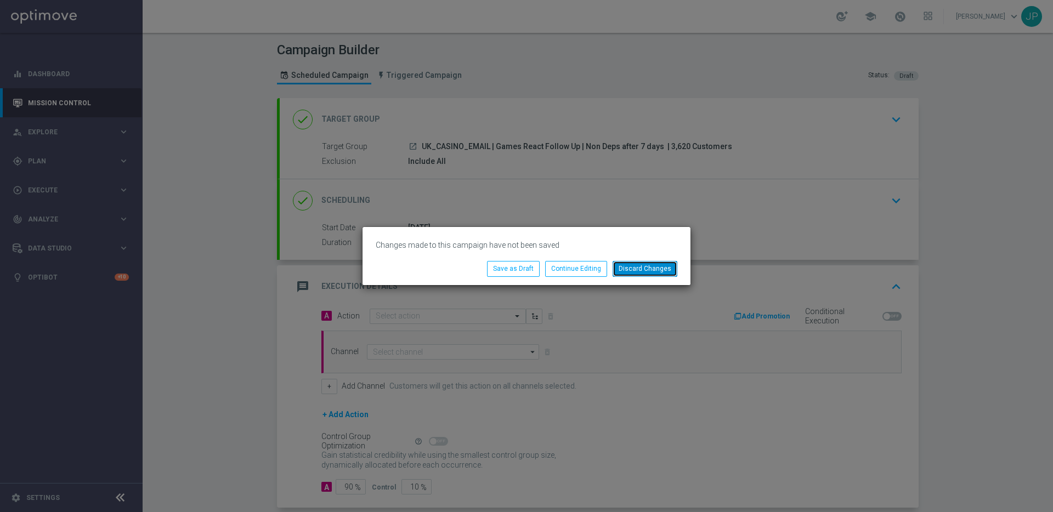
click at [644, 268] on button "Discard Changes" at bounding box center [645, 268] width 65 height 15
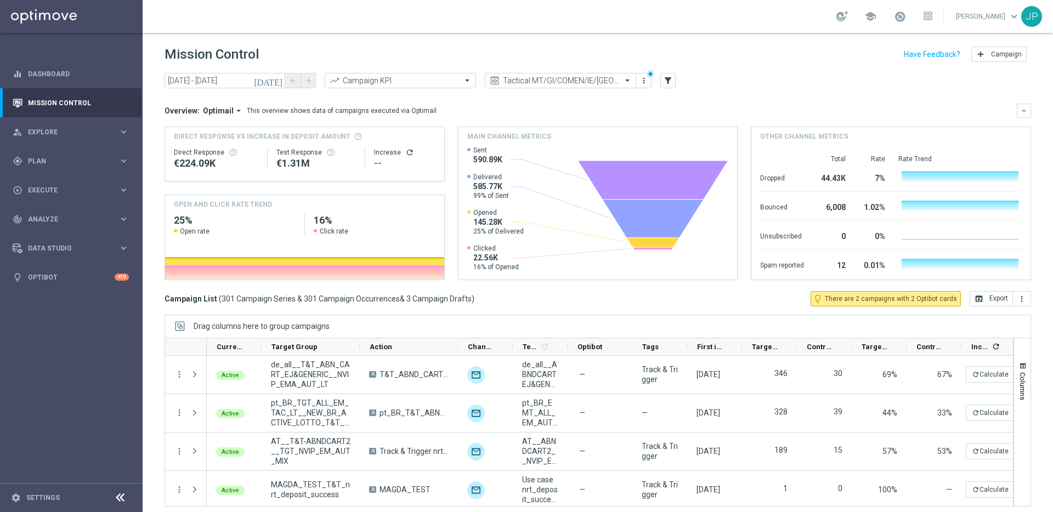
click at [279, 82] on icon "[DATE]" at bounding box center [269, 81] width 30 height 10
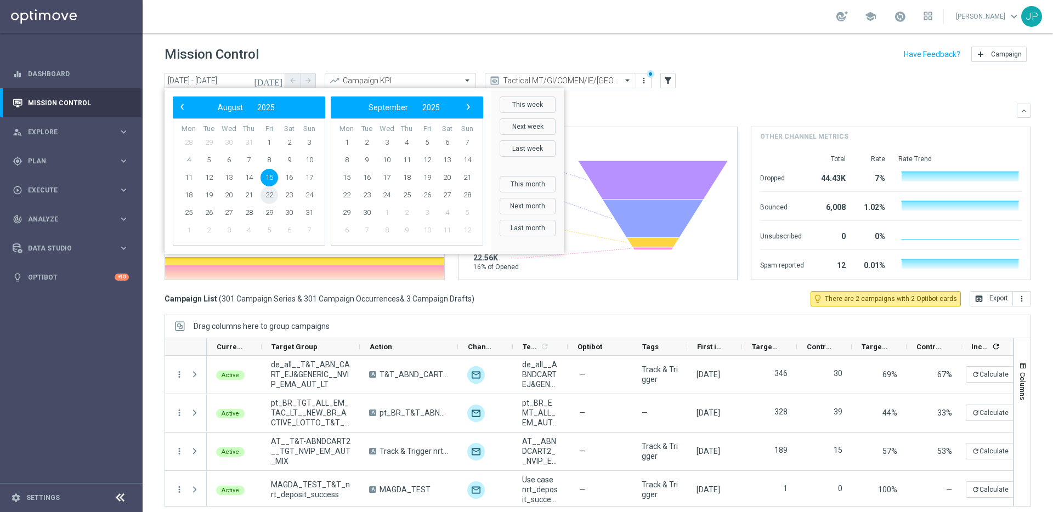
click at [272, 197] on span "22" at bounding box center [269, 195] width 18 height 18
click at [269, 174] on span "15" at bounding box center [269, 178] width 18 height 18
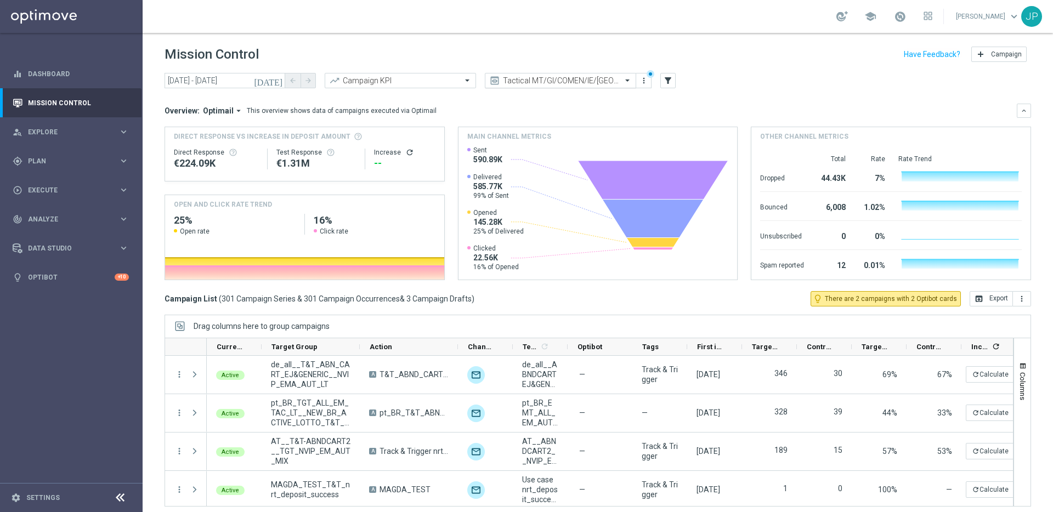
click at [624, 81] on span at bounding box center [629, 80] width 14 height 9
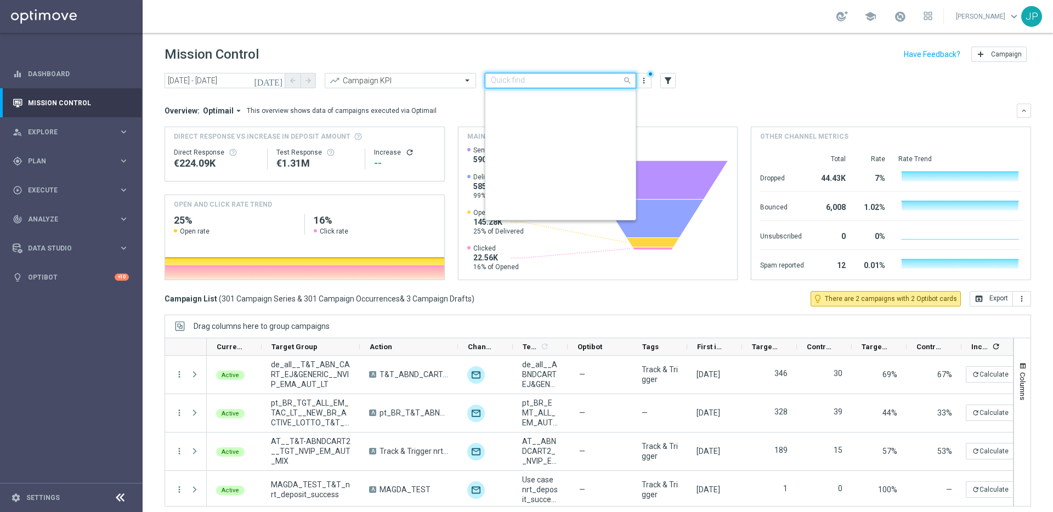
scroll to position [217, 0]
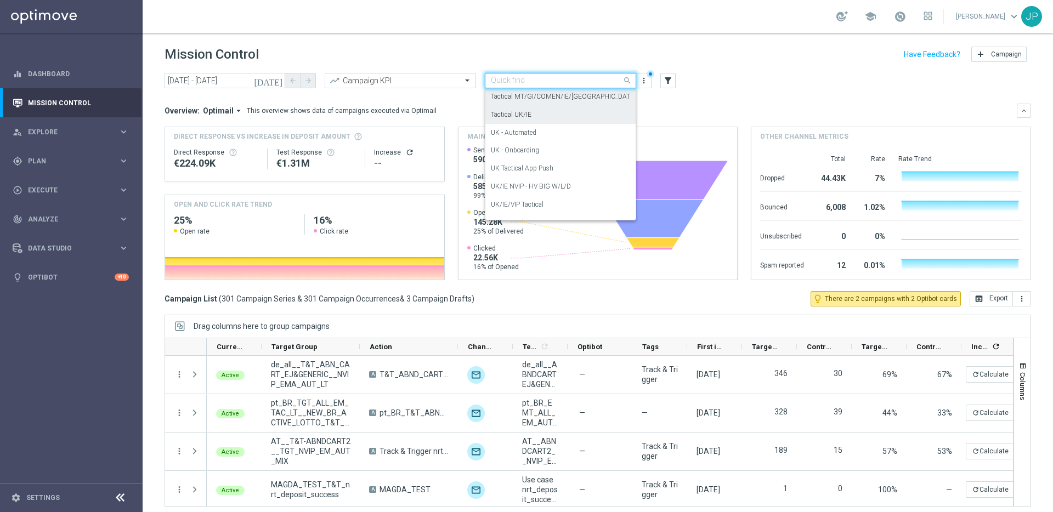
click at [598, 117] on div "Tactical UK/IE" at bounding box center [560, 115] width 139 height 18
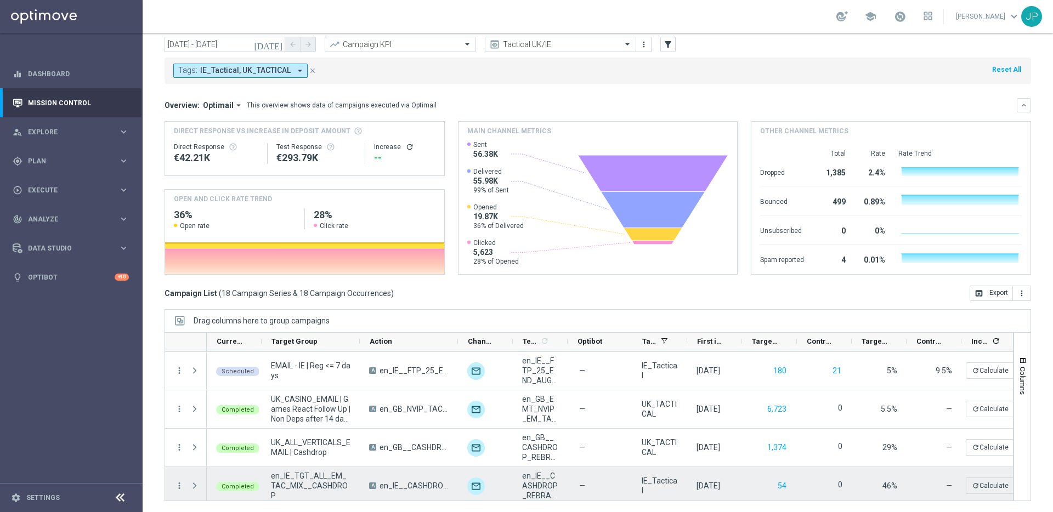
scroll to position [186, 0]
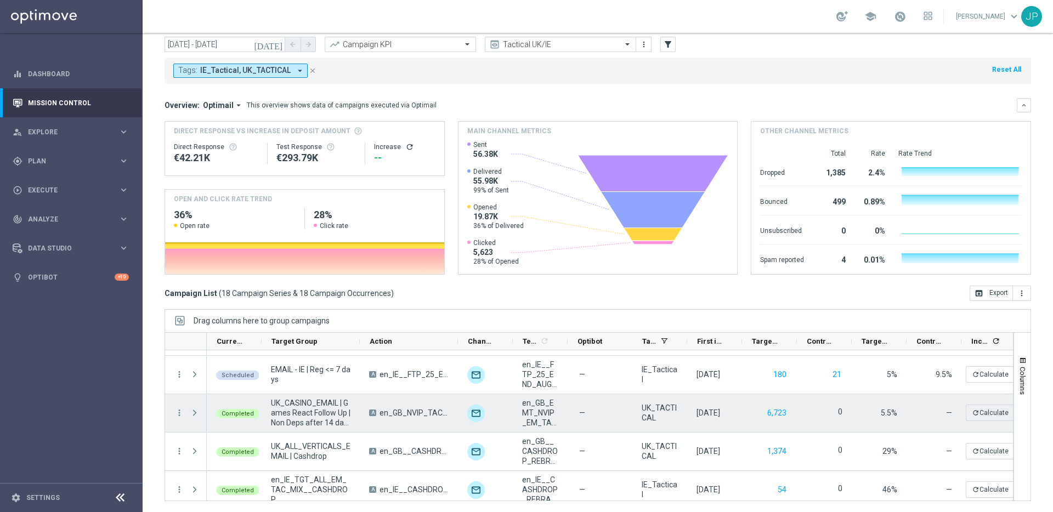
click at [192, 413] on span at bounding box center [195, 413] width 10 height 9
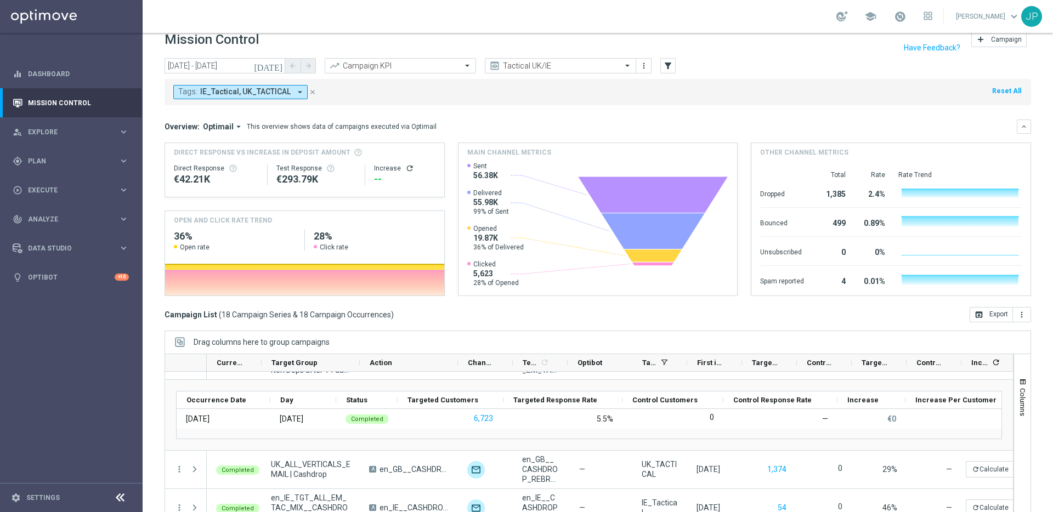
scroll to position [7, 0]
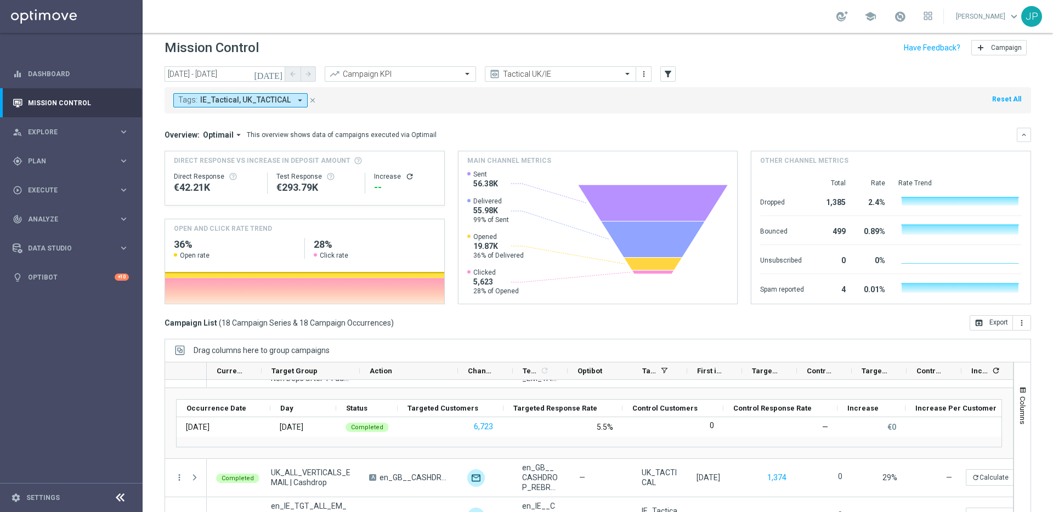
click at [277, 76] on icon "[DATE]" at bounding box center [269, 74] width 30 height 10
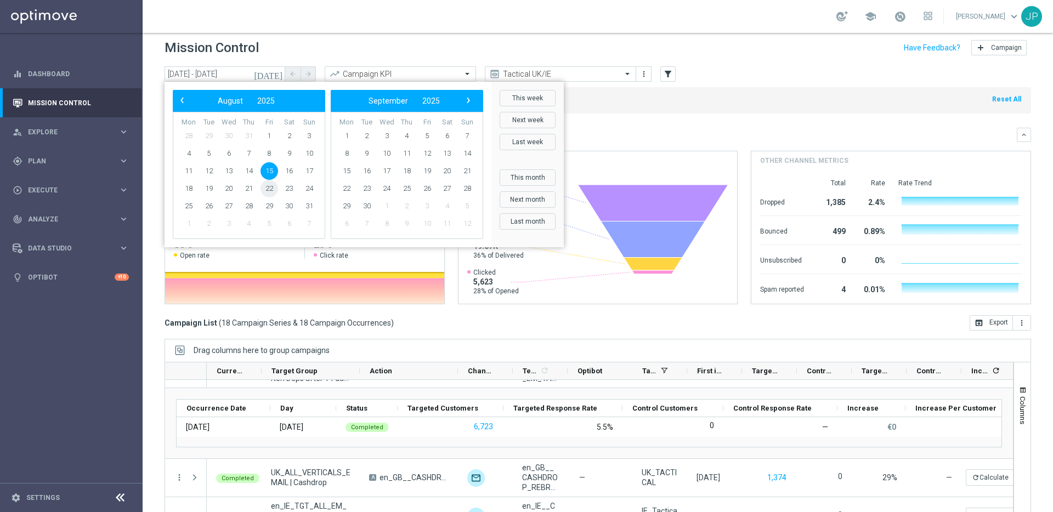
click at [273, 186] on span "22" at bounding box center [269, 189] width 18 height 18
type input "[DATE] - [DATE]"
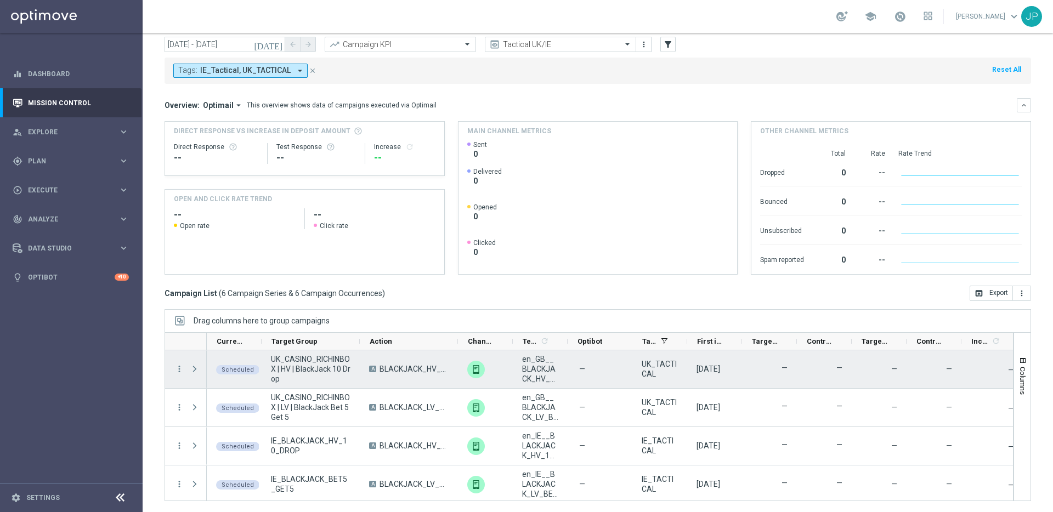
scroll to position [0, 0]
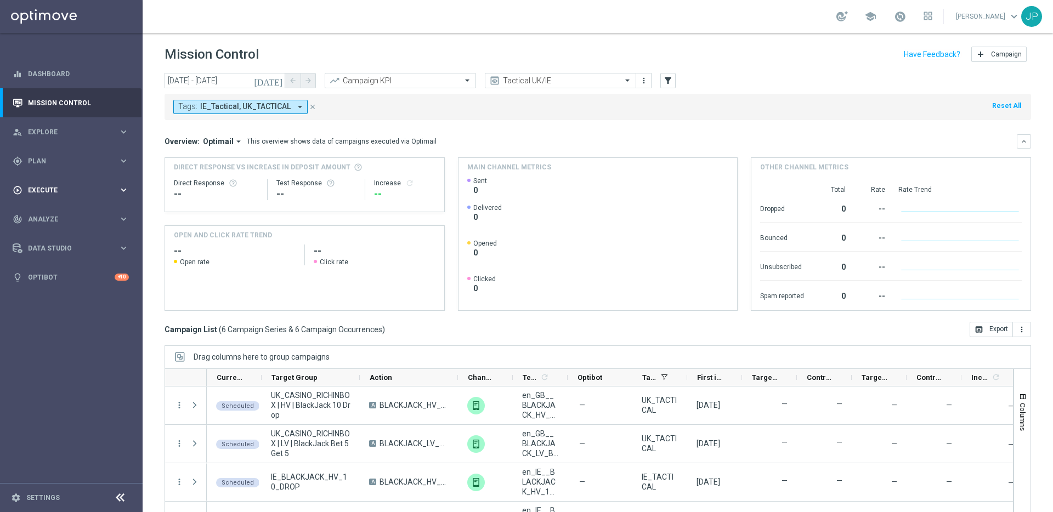
click at [80, 191] on span "Execute" at bounding box center [73, 190] width 90 height 7
click at [72, 212] on link "Campaign Builder" at bounding box center [72, 212] width 86 height 9
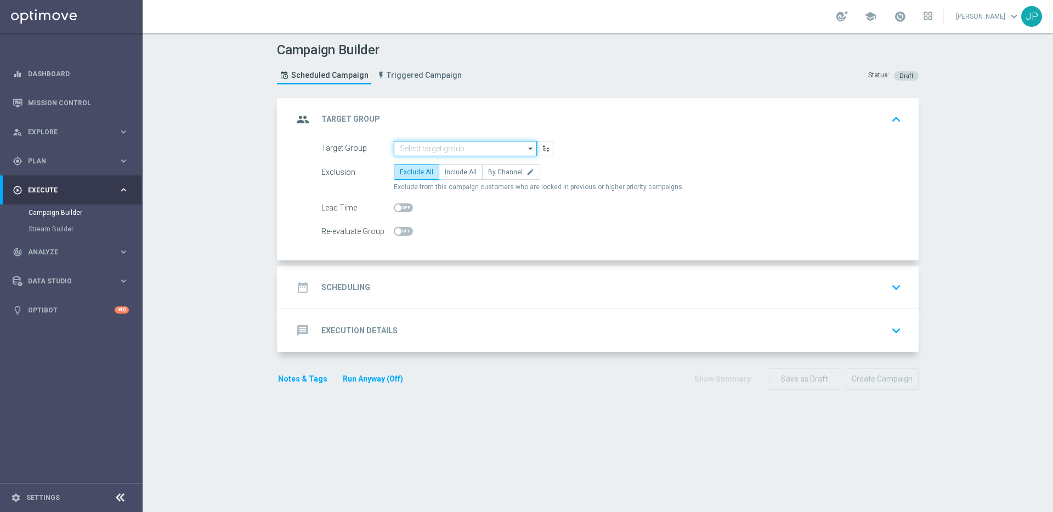
click at [445, 146] on input at bounding box center [465, 148] width 143 height 15
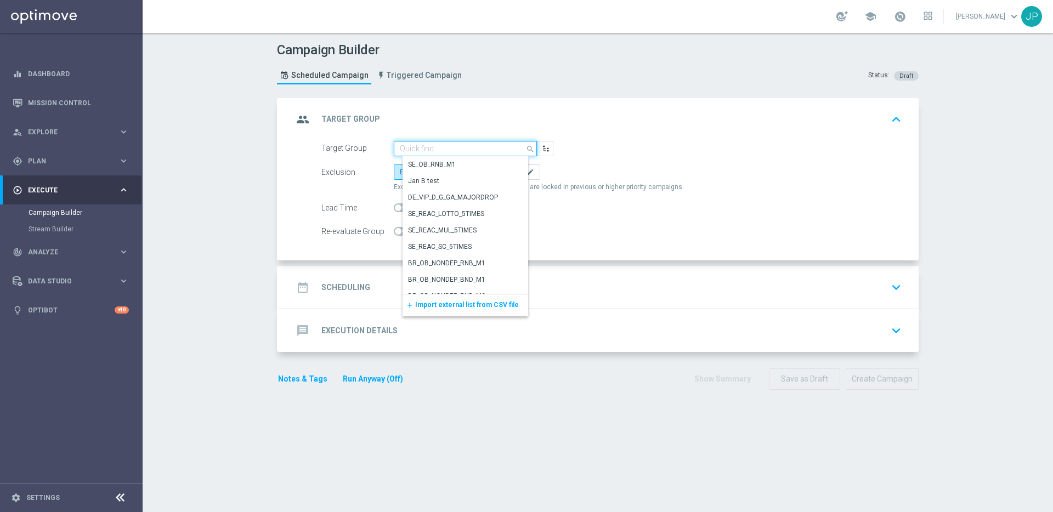
click at [445, 146] on input at bounding box center [465, 148] width 143 height 15
paste input "UK_CASINO_EMAIL | Games React Follow Up | Non Deps after 7 days"
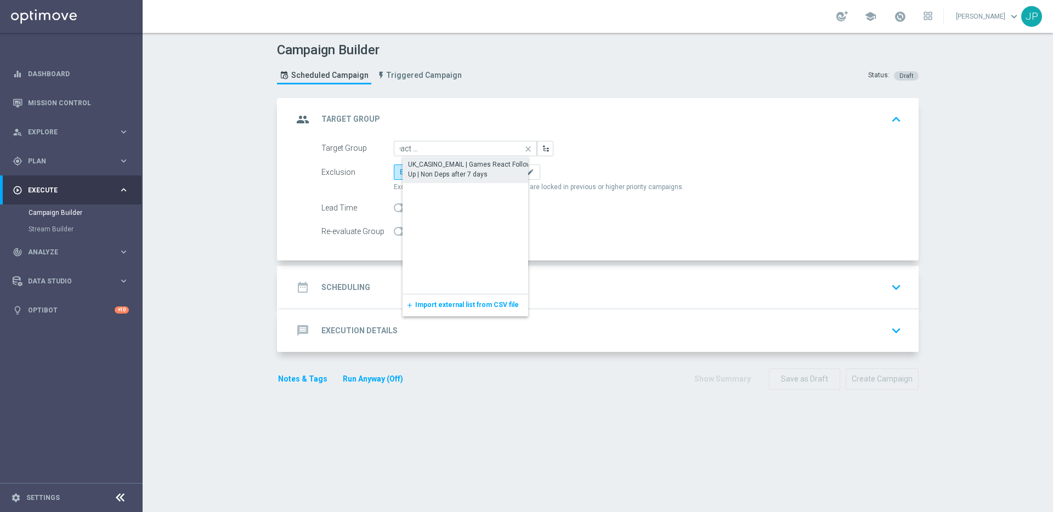
click at [460, 166] on div "UK_CASINO_EMAIL | Games React Follow Up | Non Deps after 7 days" at bounding box center [474, 170] width 132 height 20
type input "UK_CASINO_EMAIL | Games React Follow Up | Non Deps after 7 days"
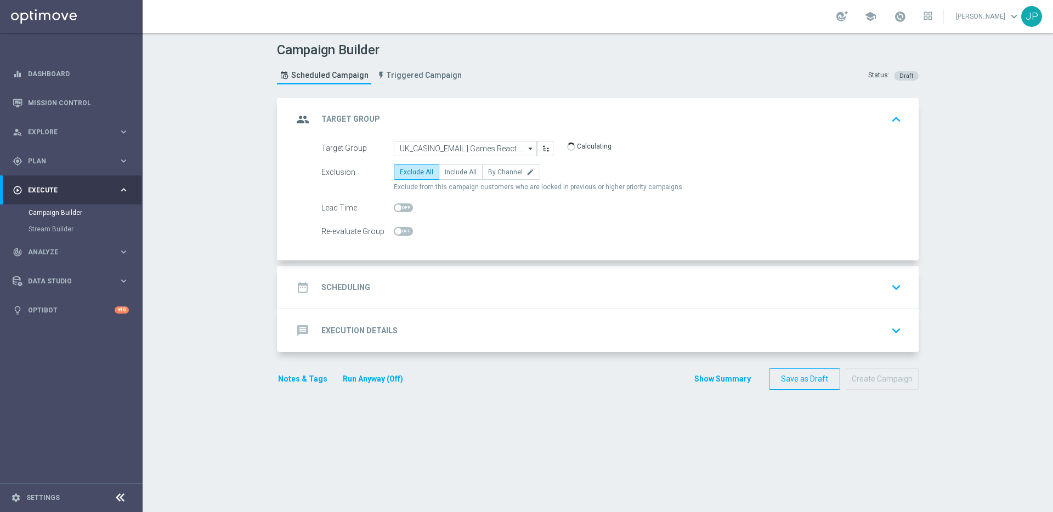
click at [458, 180] on div "Exclusion Exclude All Include All By Channel edit Exclude from this campaign cu…" at bounding box center [611, 178] width 580 height 27
click at [464, 173] on span "Include All" at bounding box center [461, 172] width 32 height 8
click at [452, 173] on input "Include All" at bounding box center [448, 174] width 7 height 7
radio input "true"
click at [565, 291] on div "date_range Scheduling keyboard_arrow_down" at bounding box center [599, 287] width 613 height 21
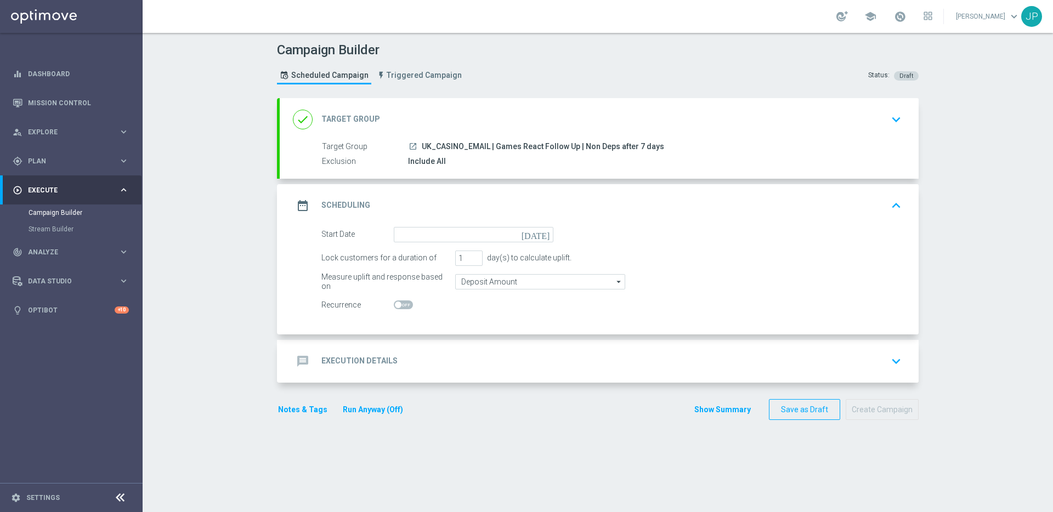
click at [548, 235] on icon "[DATE]" at bounding box center [538, 233] width 32 height 12
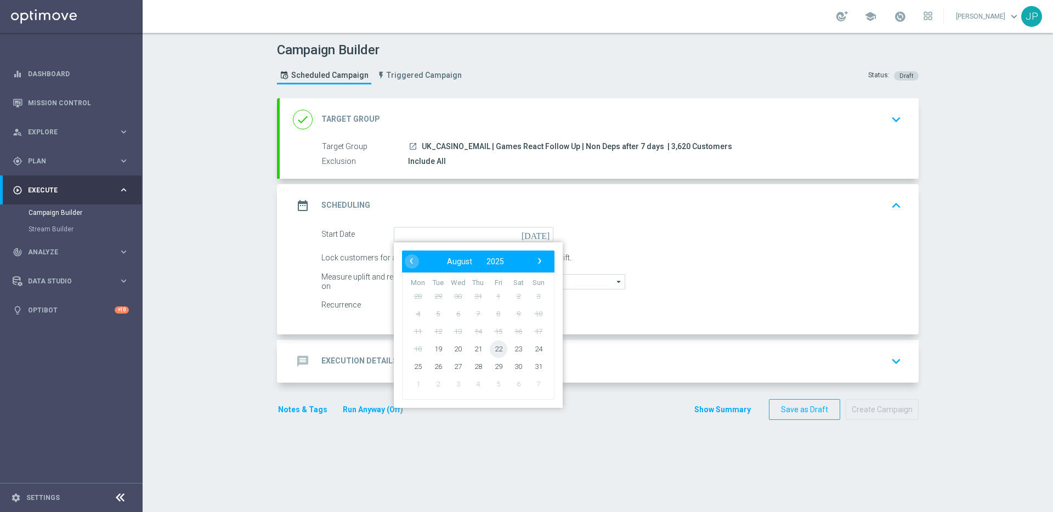
click at [496, 351] on span "22" at bounding box center [499, 349] width 18 height 18
type input "[DATE]"
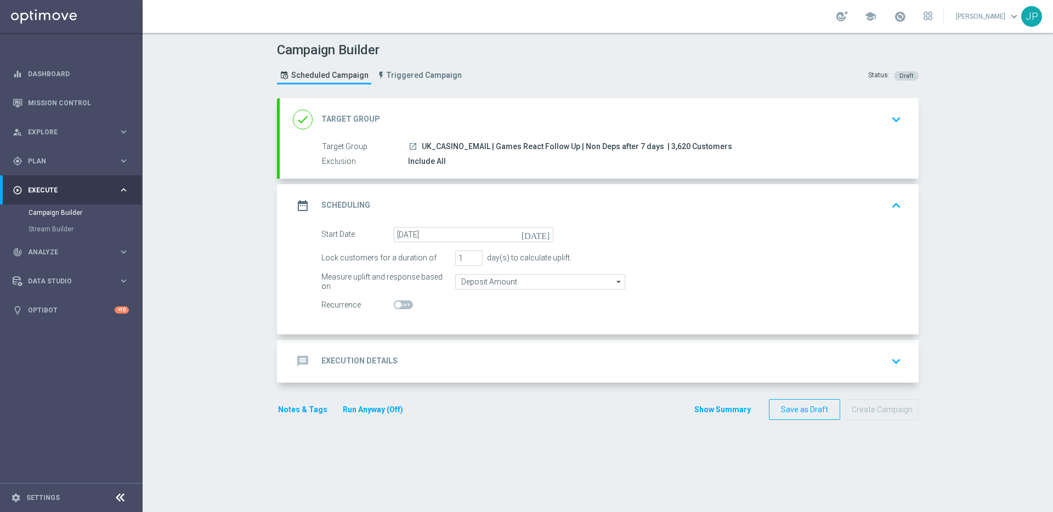
click at [781, 355] on div "message Execution Details keyboard_arrow_down" at bounding box center [599, 361] width 613 height 21
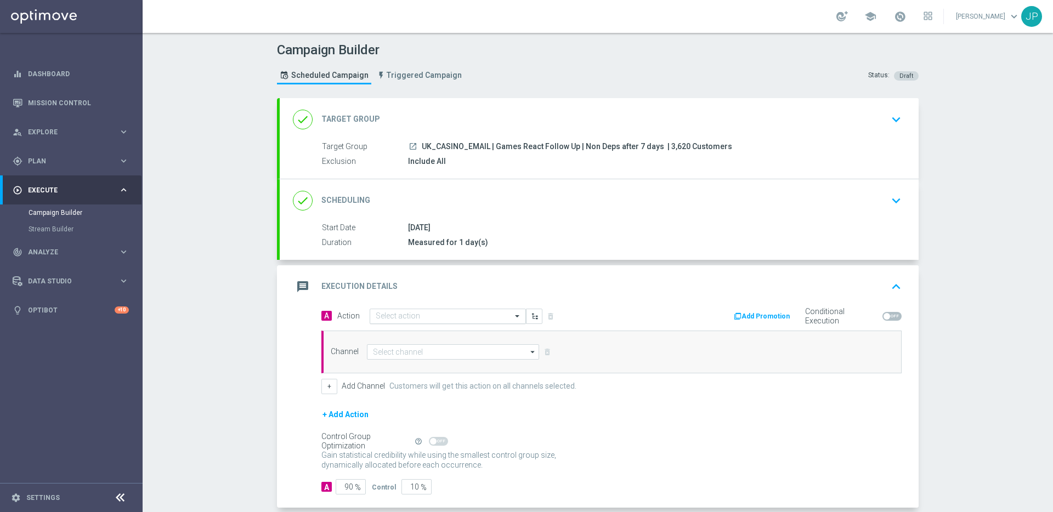
click at [417, 319] on input "text" at bounding box center [437, 316] width 122 height 9
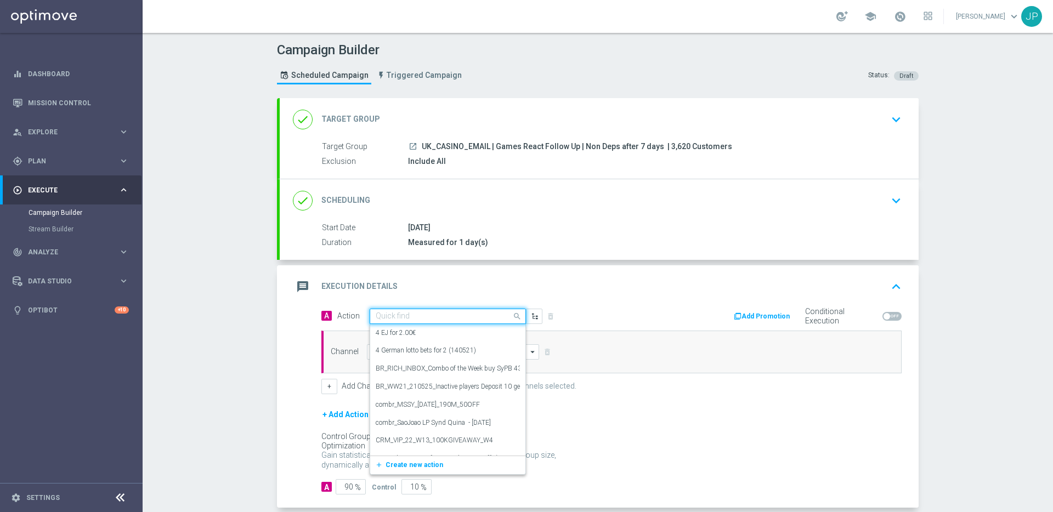
paste input "en_GB_NVIP_TAC_GM__NONDEPS_STAKE20GET50_250815"
type input "en_GB_NVIP_TAC_GM__NONDEPS_STAKE20GET50_250815"
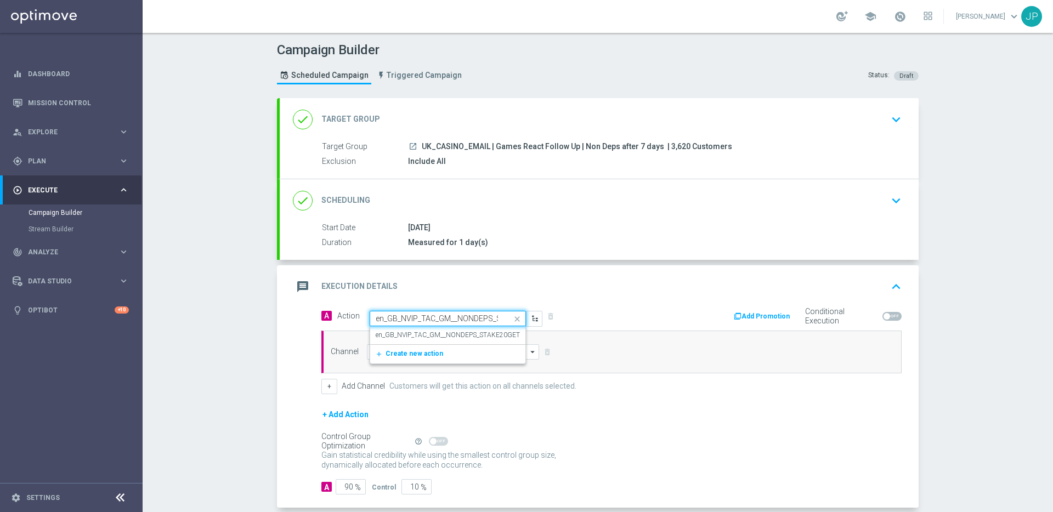
scroll to position [0, 80]
click at [425, 335] on label "en_GB_NVIP_TAC_GM__NONDEPS_STAKE20GET50_250815" at bounding box center [465, 335] width 178 height 9
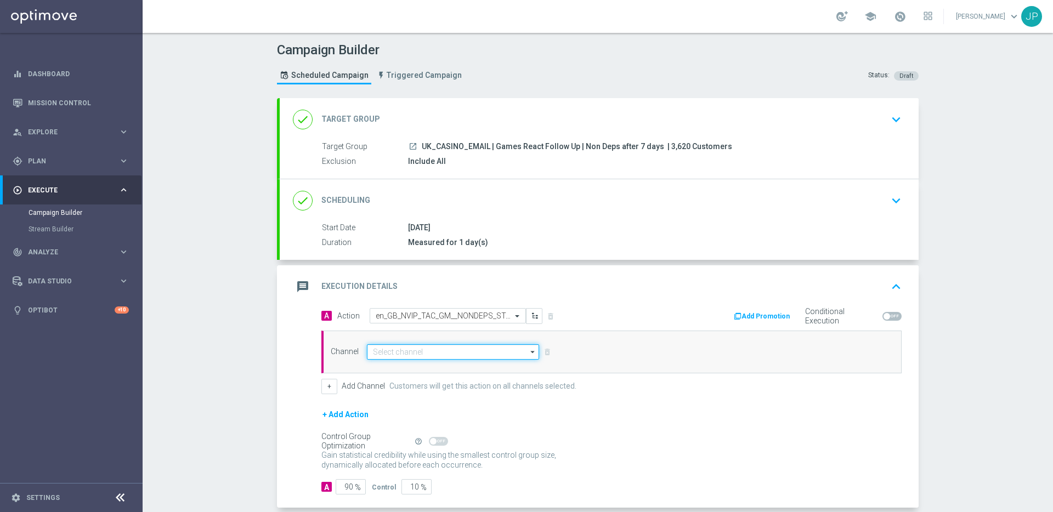
click at [477, 350] on input at bounding box center [453, 351] width 172 height 15
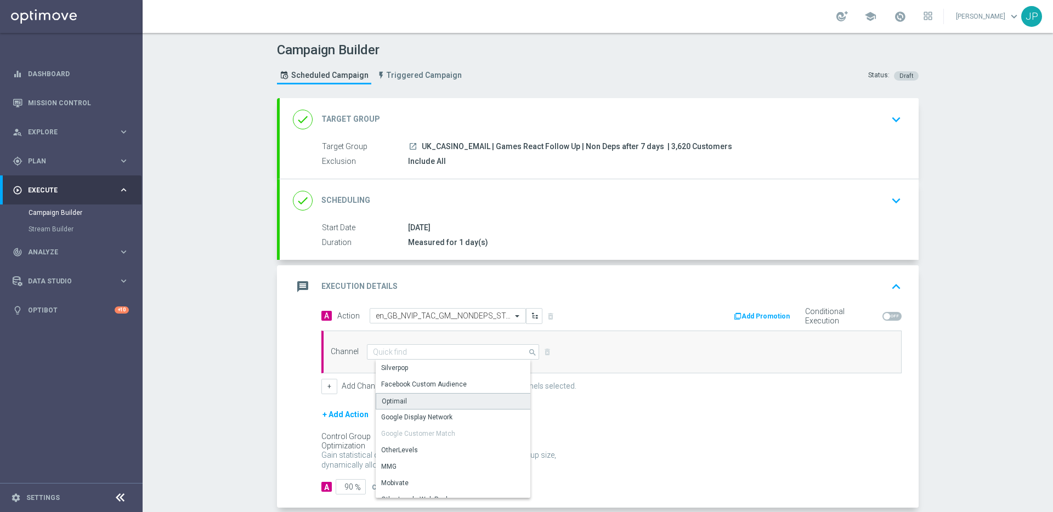
click at [475, 400] on div "Optimail" at bounding box center [457, 401] width 163 height 16
type input "Optimail"
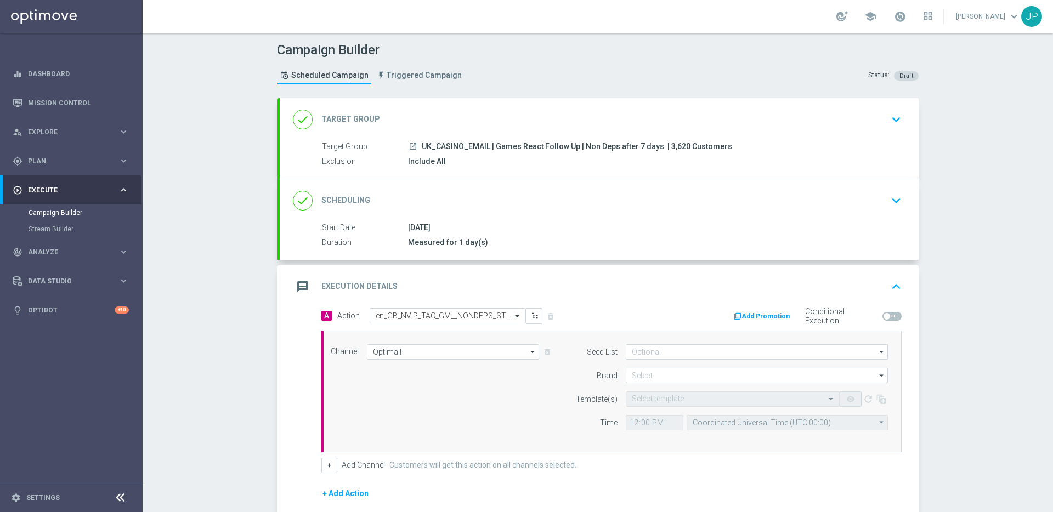
scroll to position [134, 0]
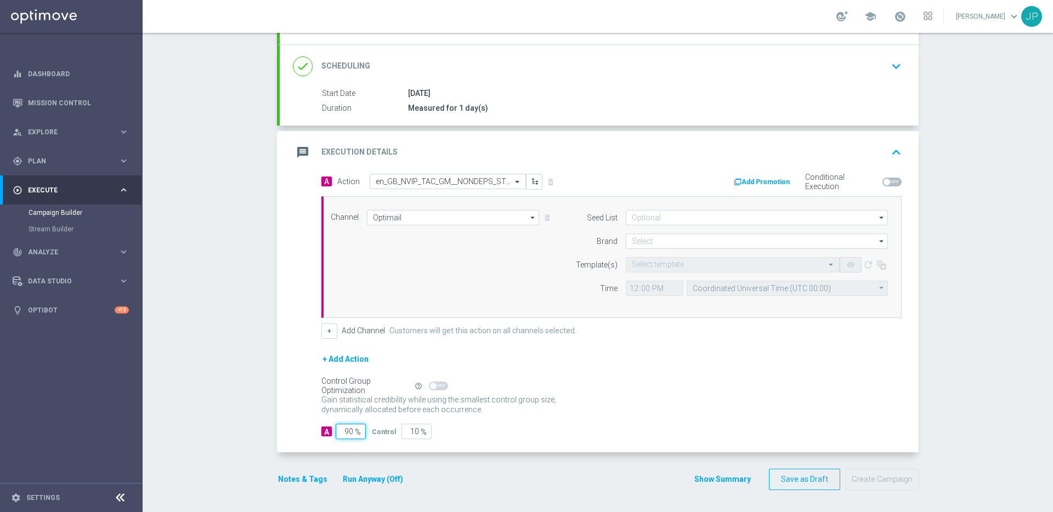
click at [350, 430] on input "90" at bounding box center [351, 431] width 30 height 15
type input "0"
type input "100"
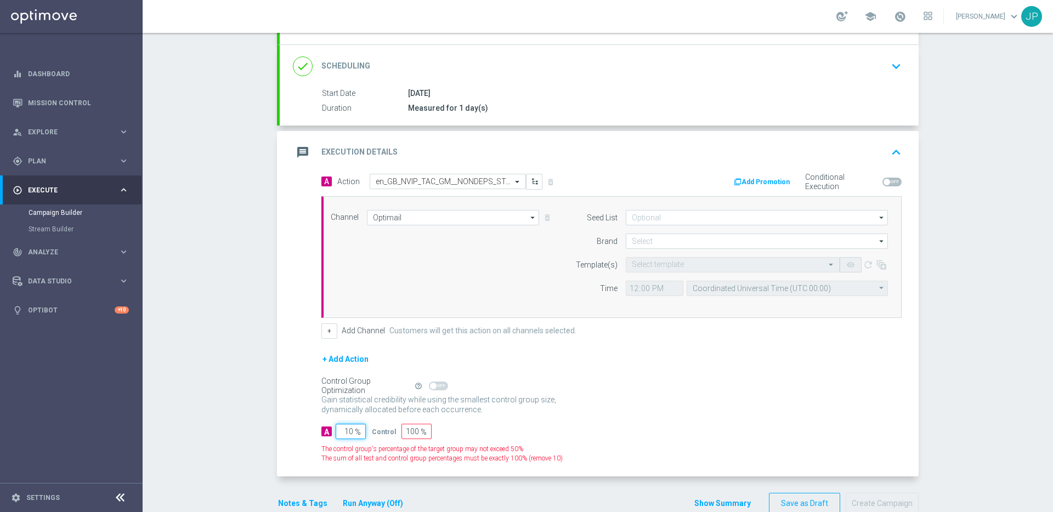
type input "100"
type input "0"
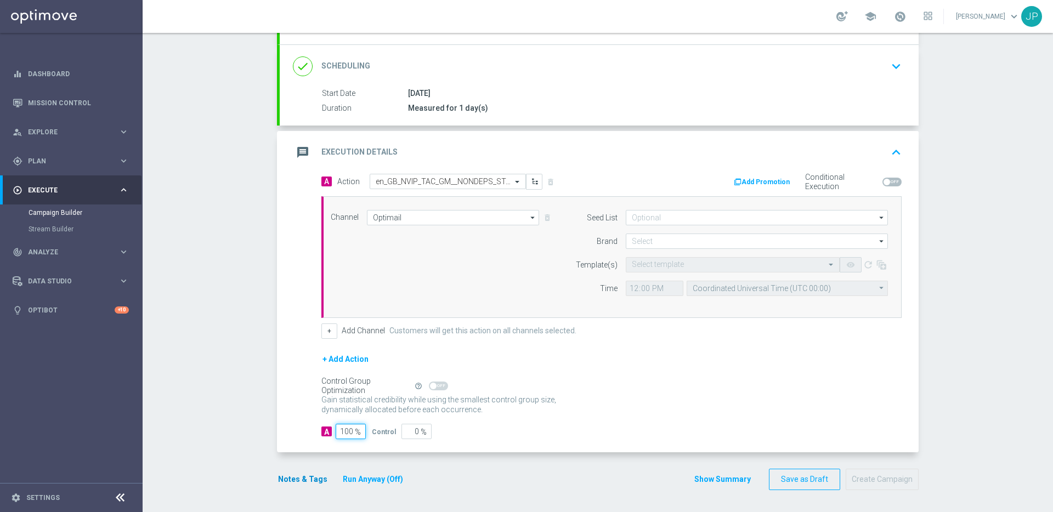
type input "100"
click at [305, 474] on button "Notes & Tags" at bounding box center [303, 480] width 52 height 14
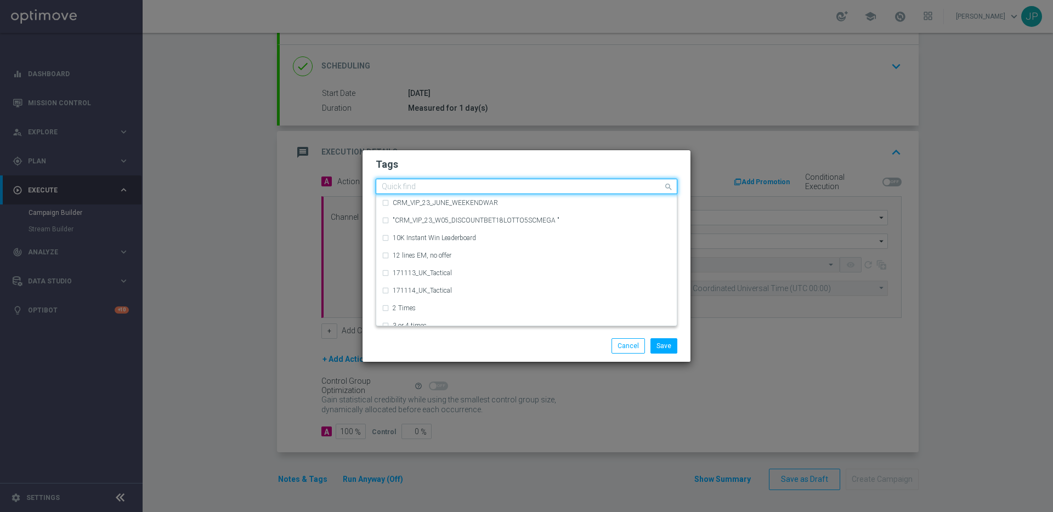
click at [457, 186] on input "text" at bounding box center [522, 187] width 281 height 9
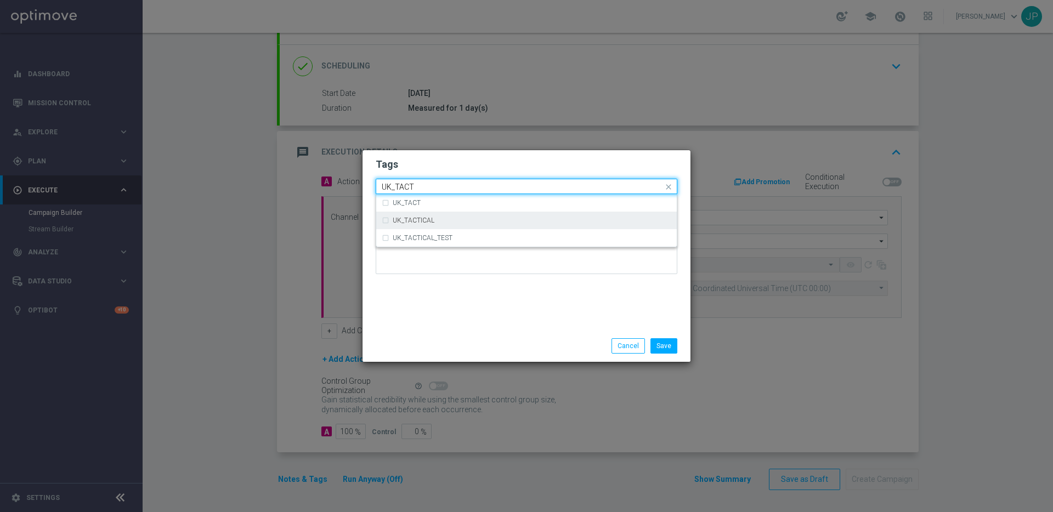
click at [447, 214] on div "UK_TACTICAL" at bounding box center [527, 221] width 290 height 18
type input "UK_TACT"
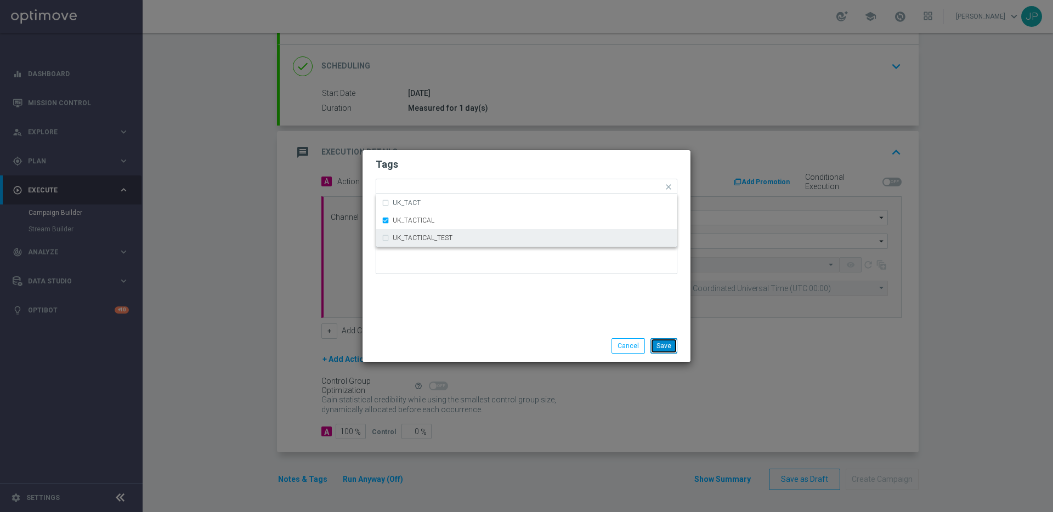
click at [676, 345] on button "Save" at bounding box center [663, 345] width 27 height 15
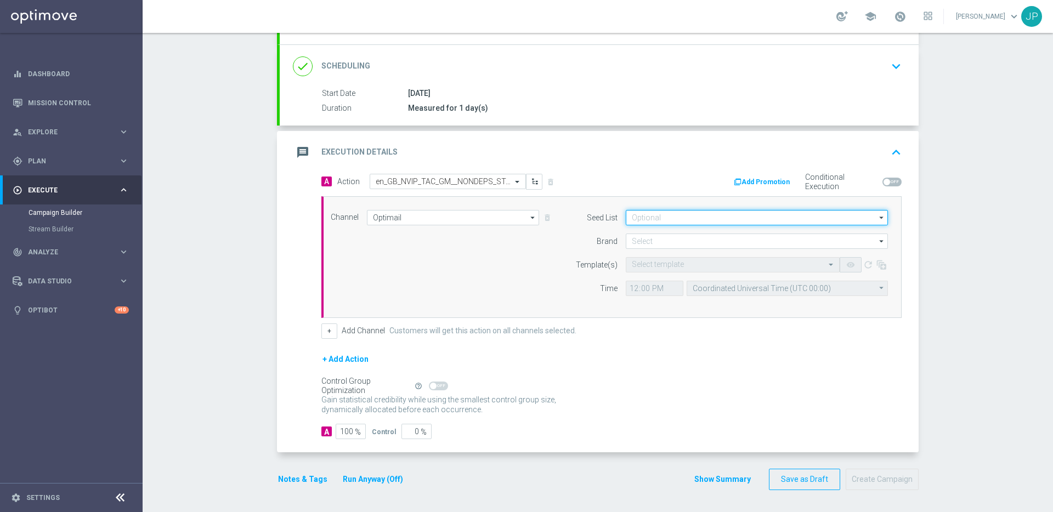
click at [729, 213] on input at bounding box center [757, 217] width 262 height 15
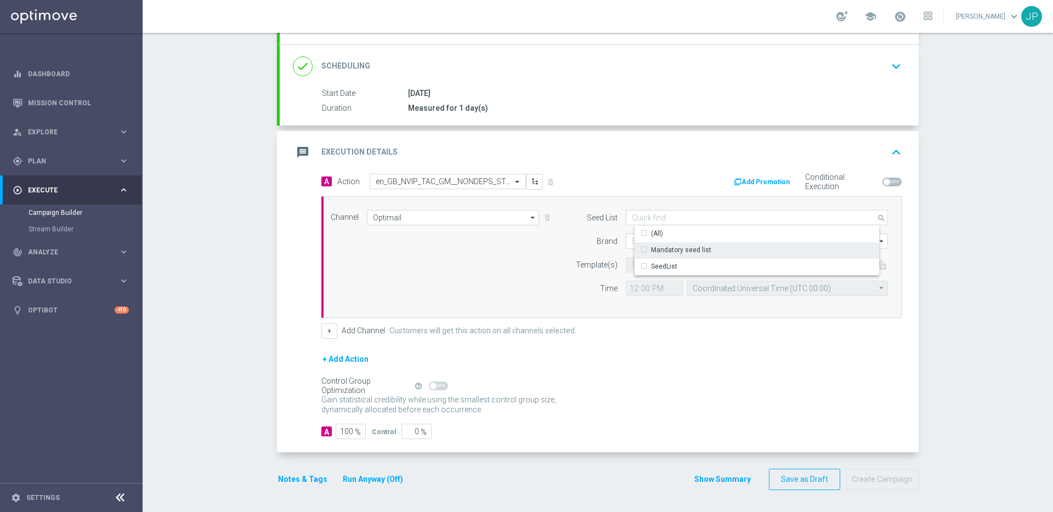
click at [716, 248] on div "Mandatory seed list" at bounding box center [766, 249] width 262 height 15
click at [586, 266] on label "Template(s)" at bounding box center [597, 264] width 42 height 9
type input "Mandatory seed list"
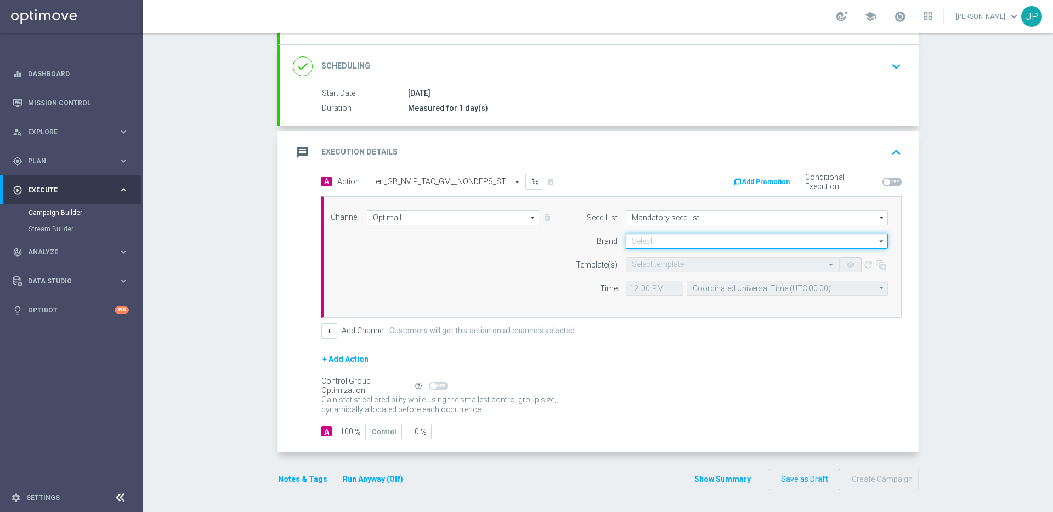
click at [649, 237] on input at bounding box center [757, 241] width 262 height 15
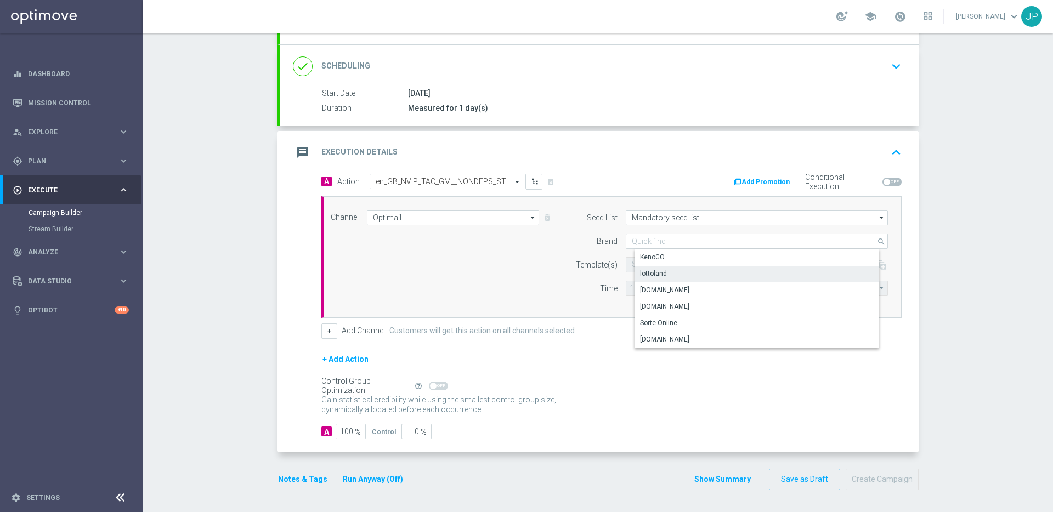
click at [652, 275] on div "lottoland" at bounding box center [653, 274] width 27 height 10
type input "lottoland"
click at [559, 297] on div "Channel Optimail Optimail arrow_drop_down Drag here to set row groups Drag here…" at bounding box center [609, 257] width 574 height 94
click at [632, 291] on input "12:00" at bounding box center [655, 288] width 58 height 15
type input "09:00"
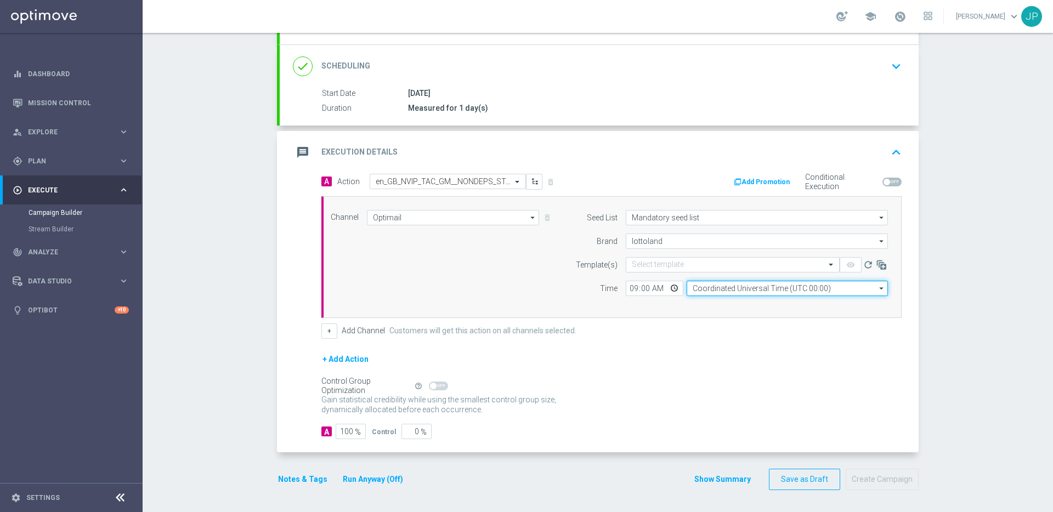
click at [724, 292] on input "Coordinated Universal Time (UTC 00:00)" at bounding box center [787, 288] width 201 height 15
click at [752, 304] on div "United Kingdom Time (UTC +01:00)" at bounding box center [754, 304] width 106 height 10
type input "United Kingdom Time (UTC +01:00)"
click at [767, 361] on div "+ Add Action" at bounding box center [611, 366] width 580 height 27
click at [775, 265] on input "text" at bounding box center [722, 264] width 180 height 9
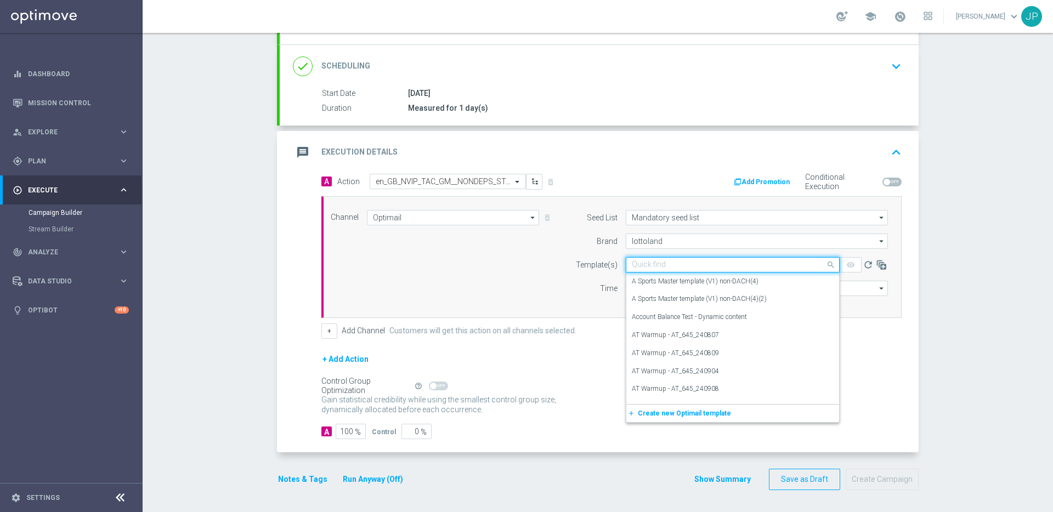
click at [775, 265] on input "text" at bounding box center [722, 264] width 180 height 9
paste input "en_GB_EMT_NVIP_EM_TAC_GM__NONDEPS_STAKE20GET50_250815"
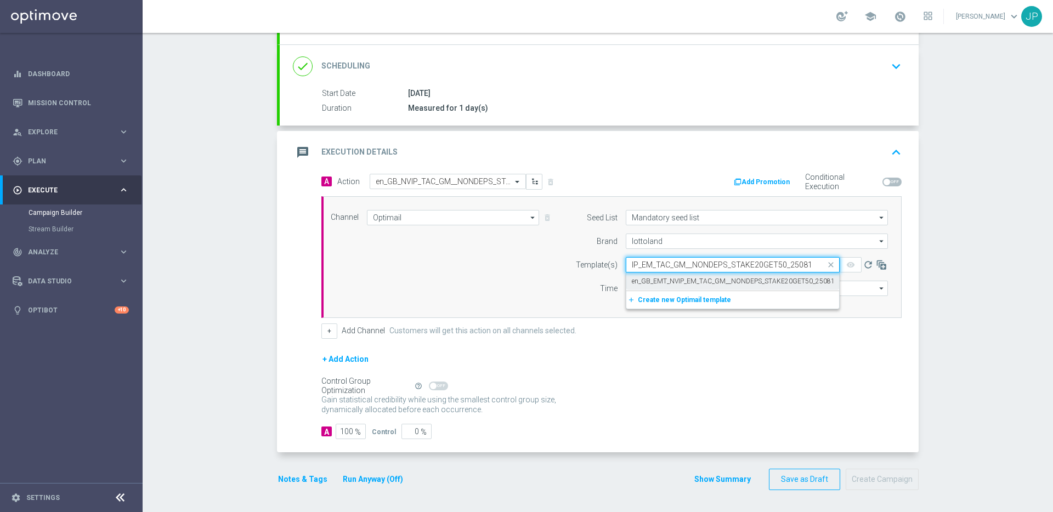
click at [766, 280] on label "en_GB_EMT_NVIP_EM_TAC_GM__NONDEPS_STAKE20GET50_250815" at bounding box center [735, 281] width 207 height 9
type input "en_GB_EMT_NVIP_EM_TAC_GM__NONDEPS_STAKE20GET50_250815"
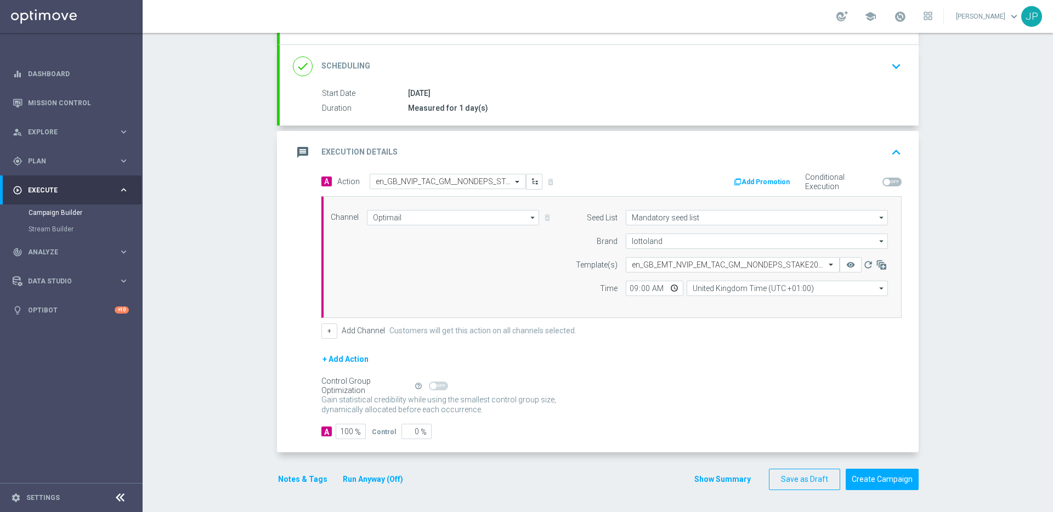
click at [750, 182] on button "Add Promotion" at bounding box center [763, 182] width 61 height 12
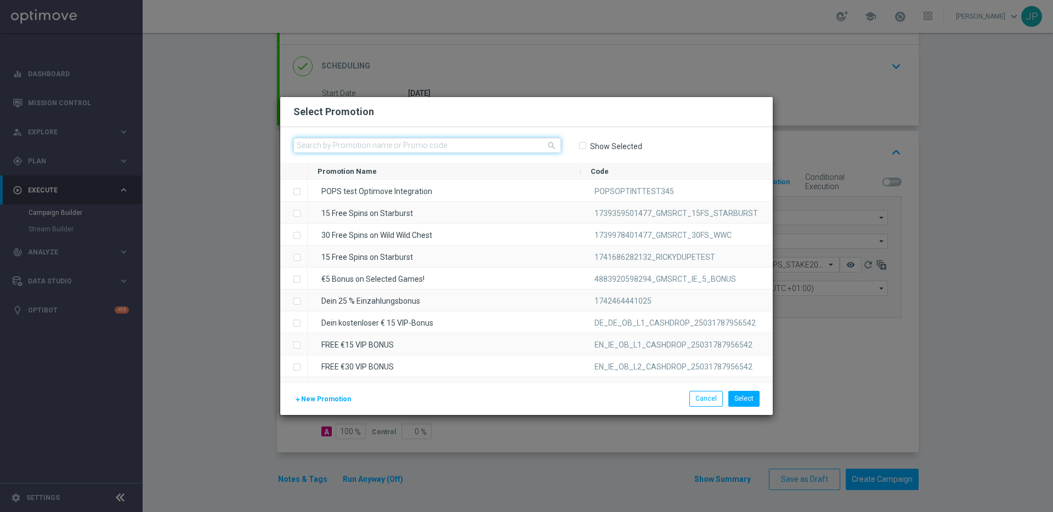
click at [478, 143] on input "text" at bounding box center [427, 145] width 268 height 15
paste input "1754563309149_25_20_50_OPTI"
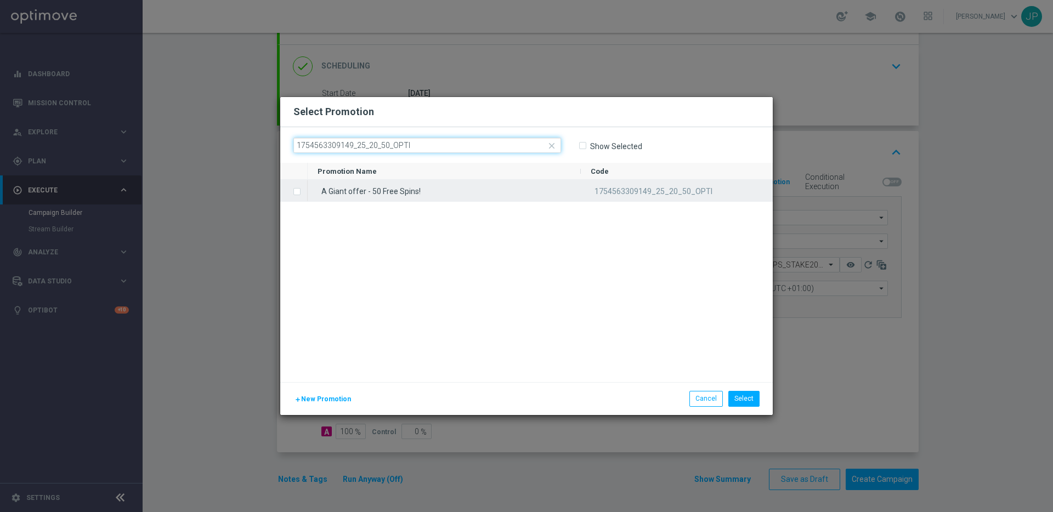
type input "1754563309149_25_20_50_OPTI"
click at [304, 191] on label "Press SPACE to select this row." at bounding box center [306, 193] width 4 height 10
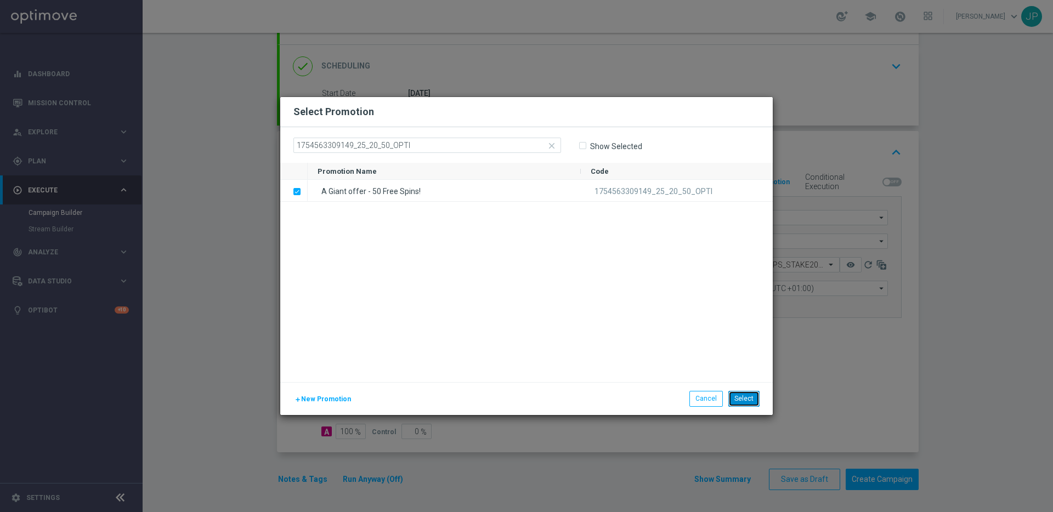
click at [745, 400] on button "Select" at bounding box center [743, 398] width 31 height 15
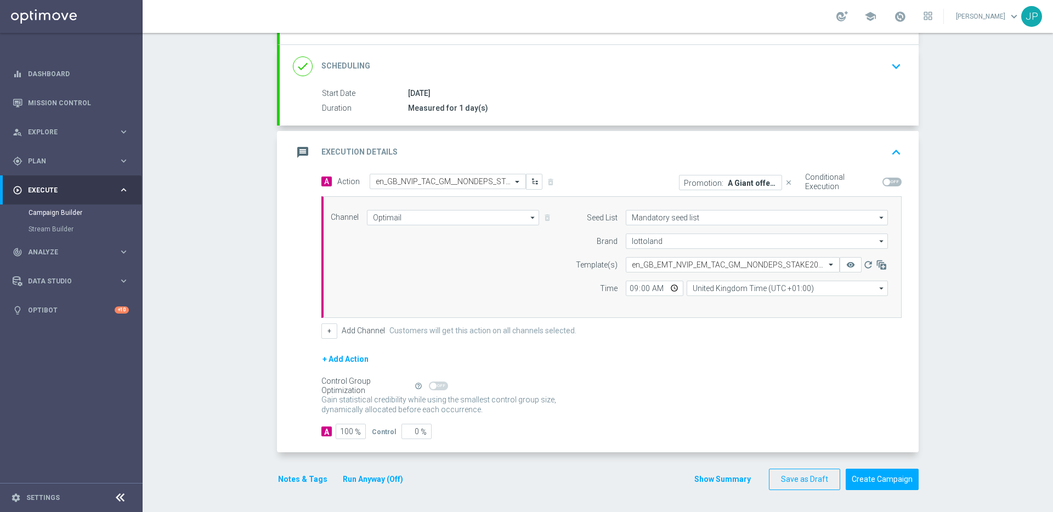
click at [888, 184] on span at bounding box center [886, 182] width 7 height 7
click at [888, 184] on input "checkbox" at bounding box center [891, 182] width 19 height 9
checkbox input "true"
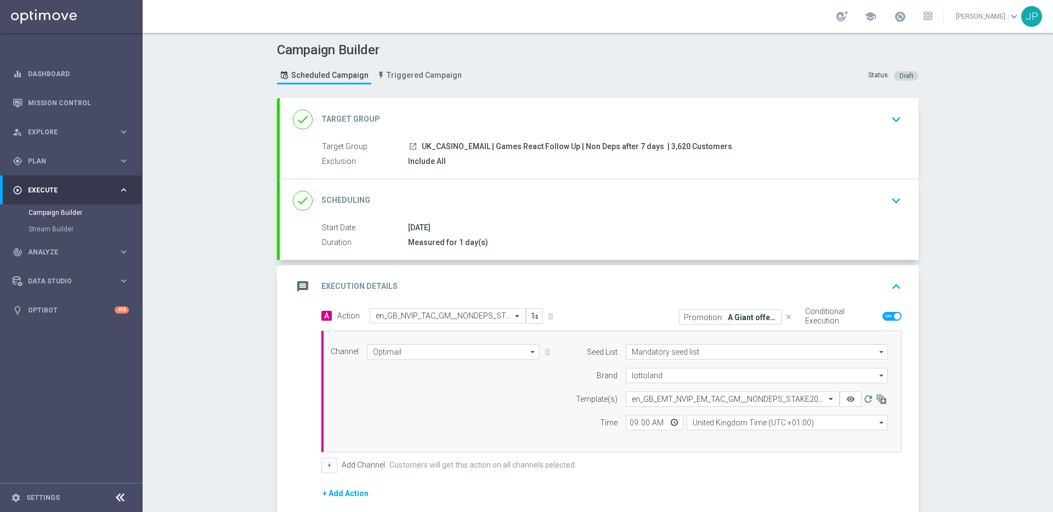
scroll to position [134, 0]
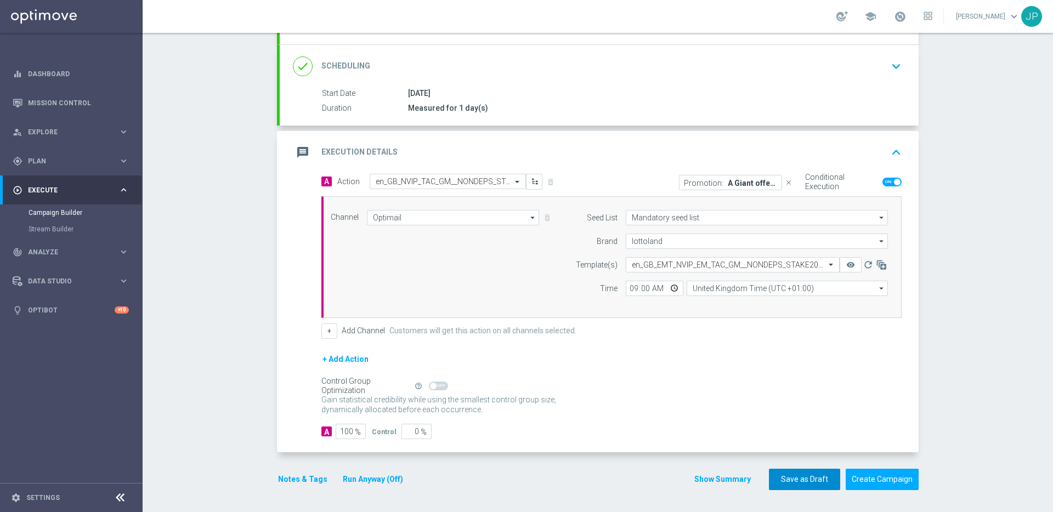
click at [784, 483] on button "Save as Draft" at bounding box center [804, 479] width 71 height 21
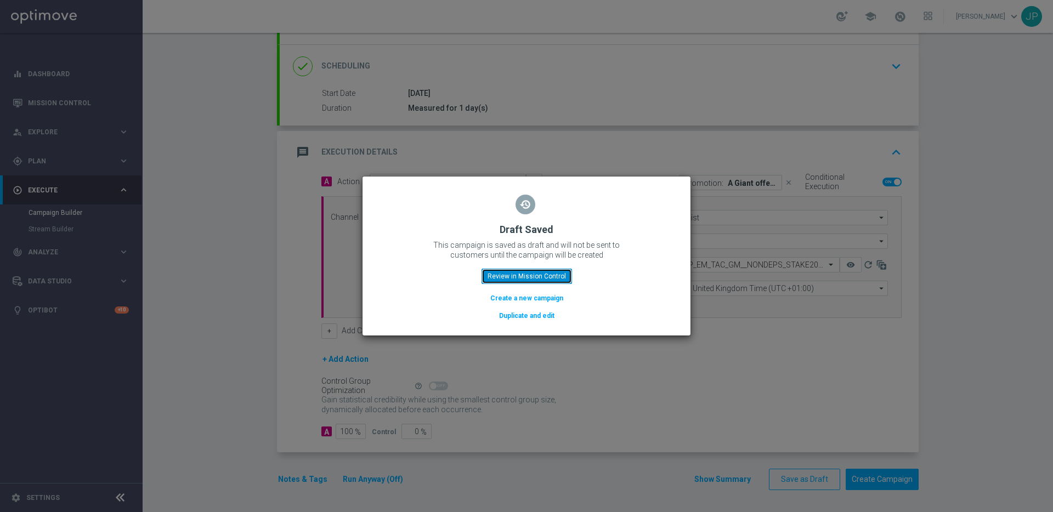
click at [552, 275] on button "Review in Mission Control" at bounding box center [527, 276] width 90 height 15
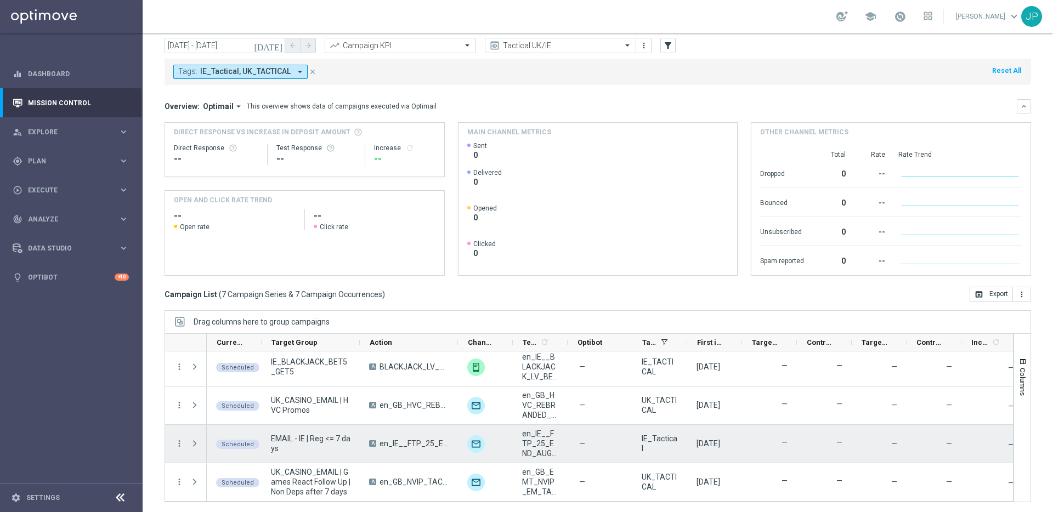
scroll to position [36, 0]
